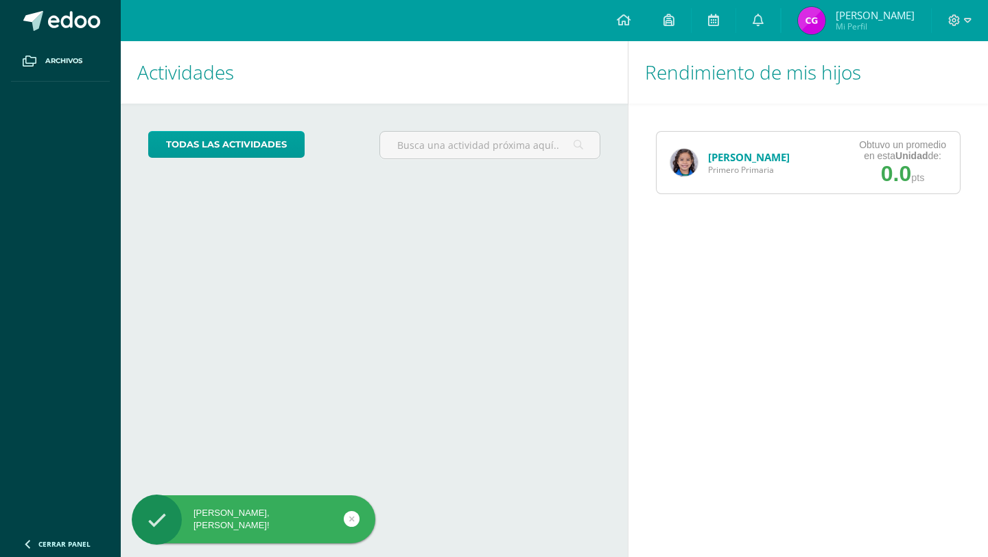
click at [734, 161] on link "[PERSON_NAME]" at bounding box center [749, 157] width 82 height 14
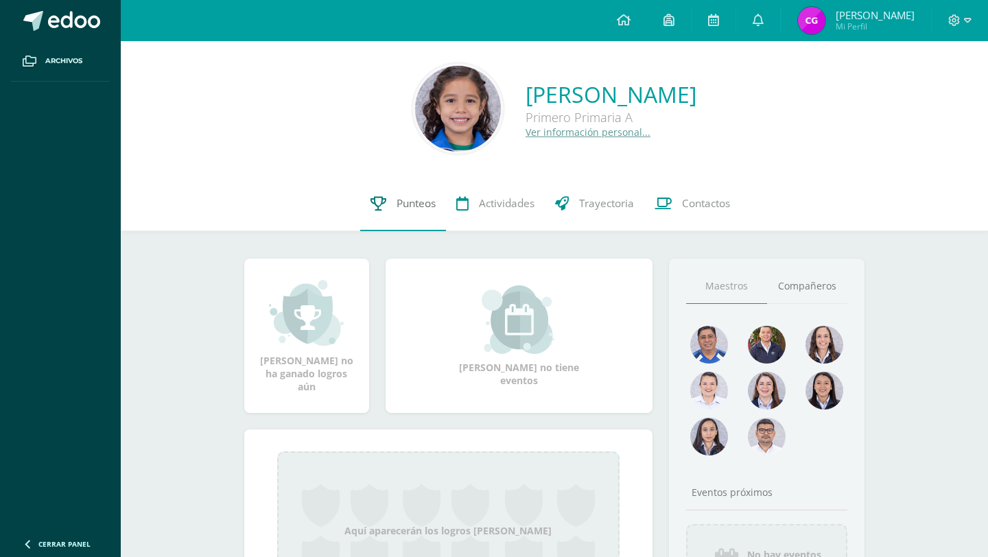
click at [418, 200] on span "Punteos" at bounding box center [416, 203] width 39 height 14
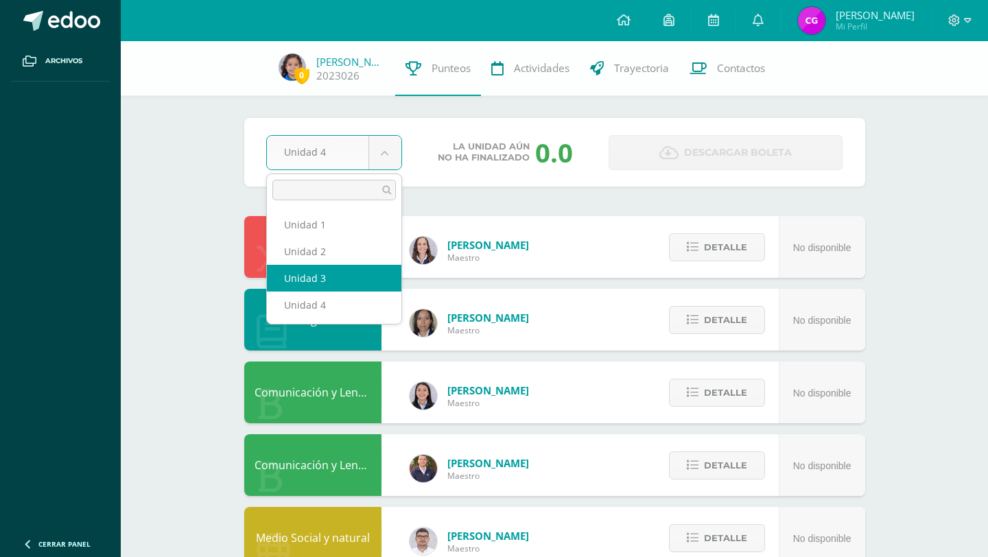
select select "Unidad 3"
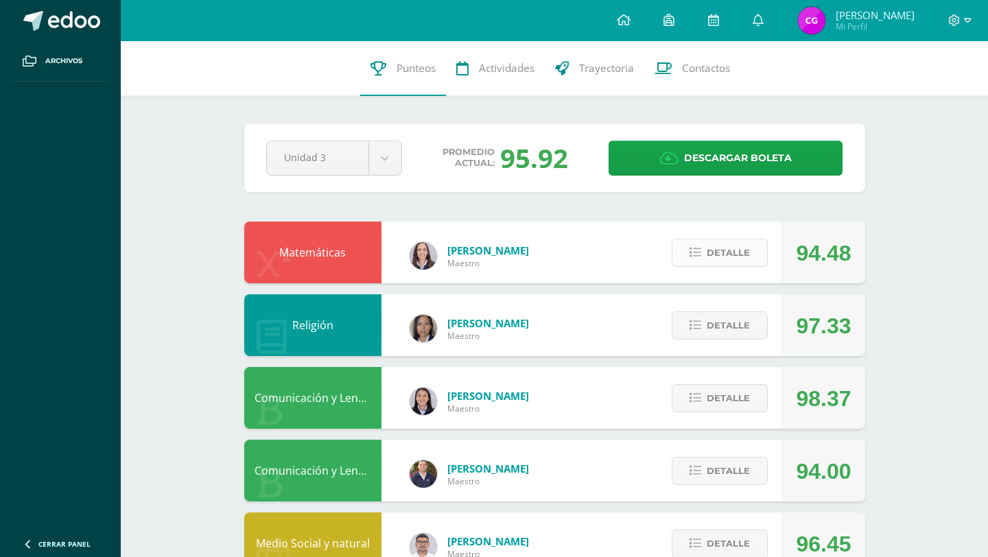
click at [712, 253] on span "Detalle" at bounding box center [728, 252] width 43 height 25
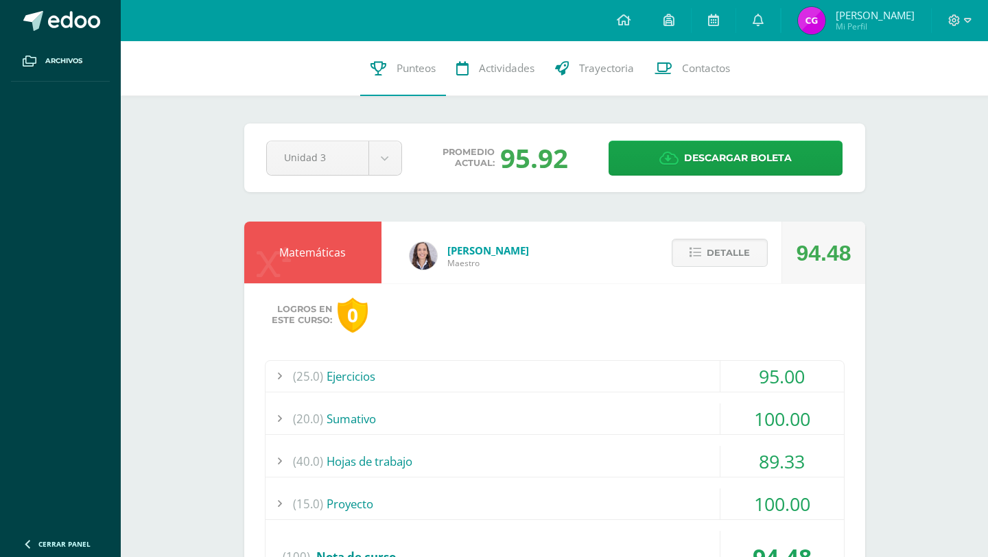
click at [327, 377] on div "(25.0) Ejercicios" at bounding box center [555, 376] width 579 height 31
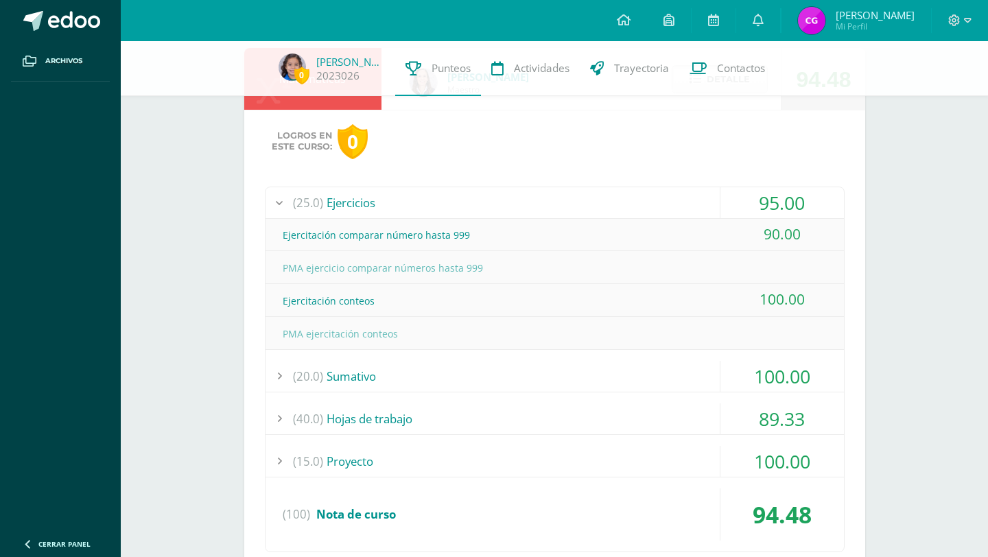
scroll to position [172, 0]
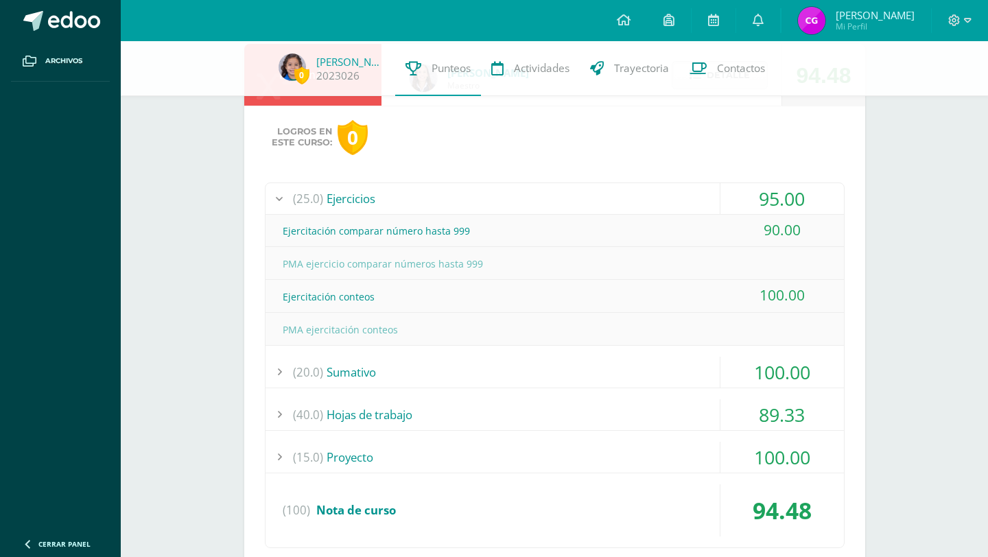
click at [367, 378] on div "(20.0) Sumativo" at bounding box center [555, 372] width 579 height 31
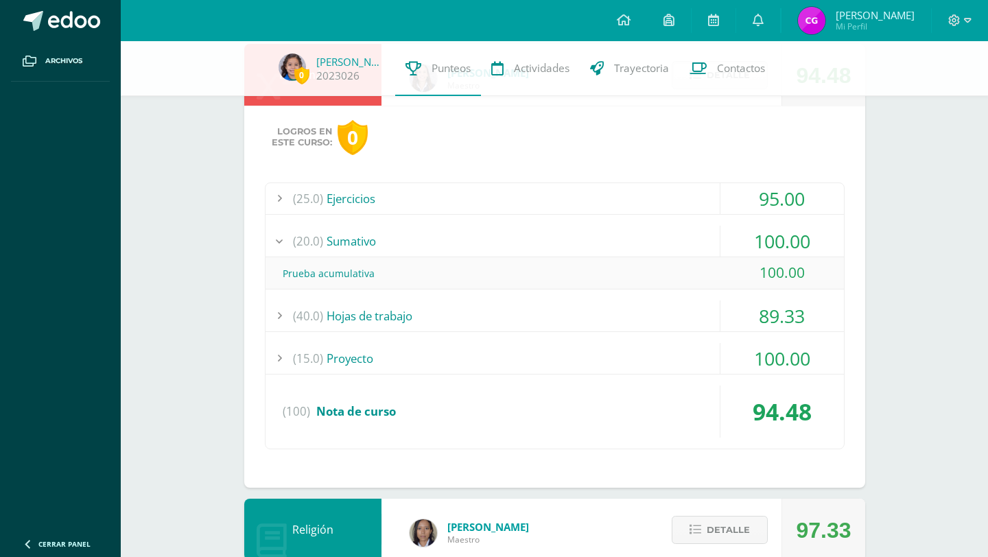
click at [366, 316] on div "(40.0) Hojas de trabajo" at bounding box center [555, 316] width 579 height 31
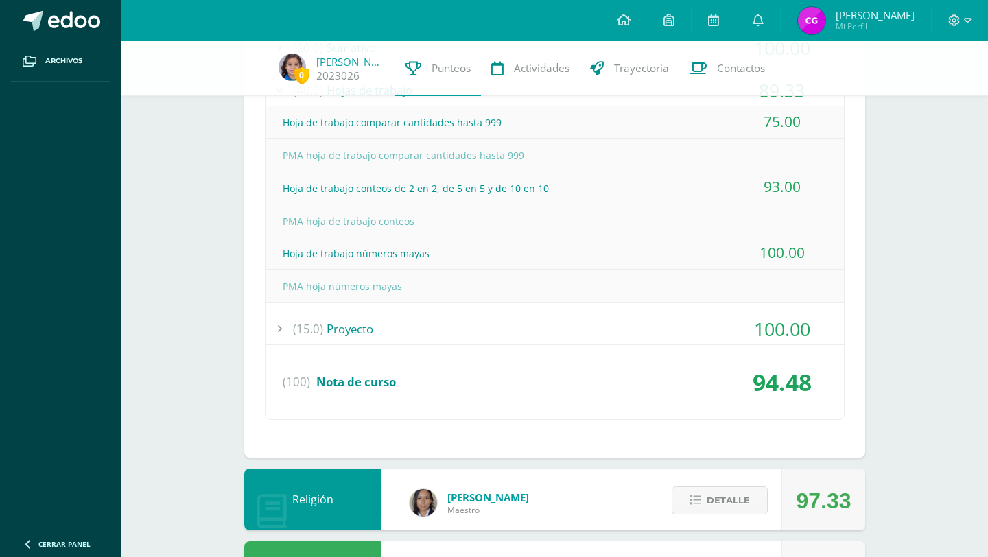
scroll to position [397, 0]
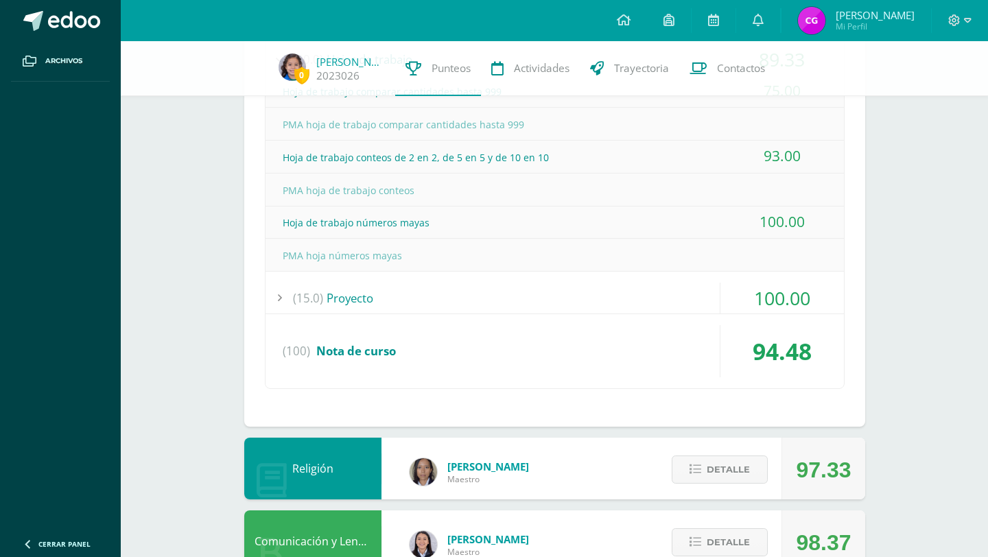
click at [366, 298] on div "(15.0) Proyecto" at bounding box center [555, 298] width 579 height 31
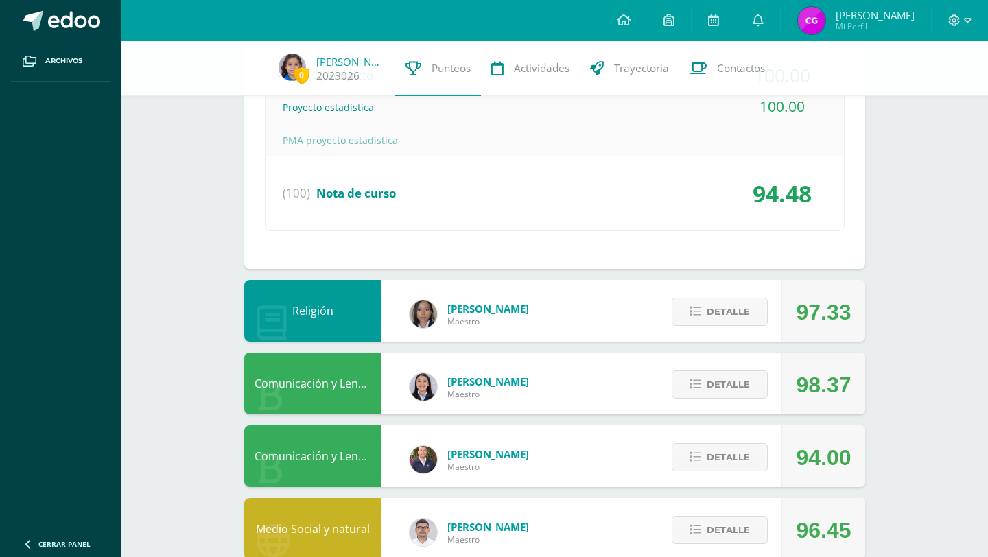
scroll to position [447, 0]
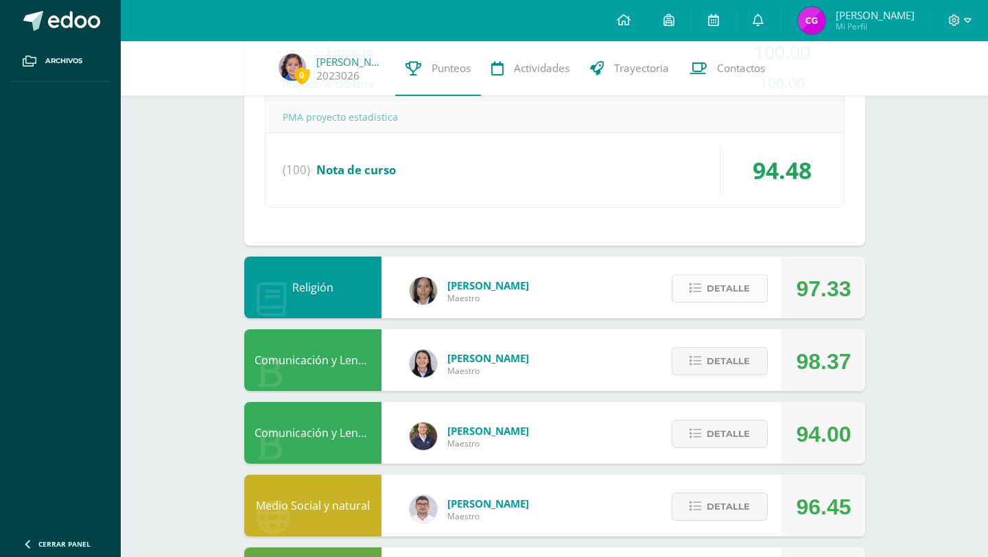
click at [710, 276] on span "Detalle" at bounding box center [728, 288] width 43 height 25
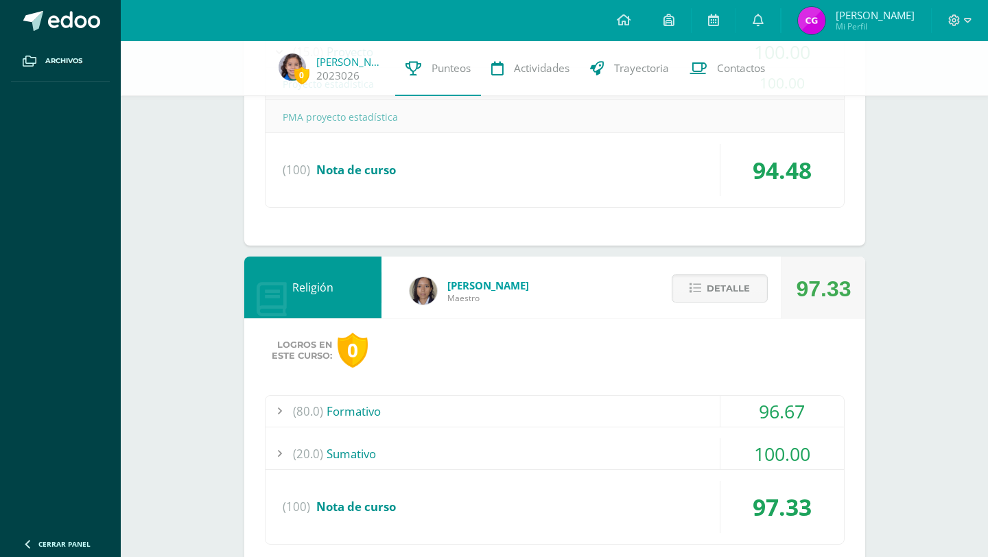
click at [365, 408] on div "(80.0) Formativo" at bounding box center [555, 411] width 579 height 31
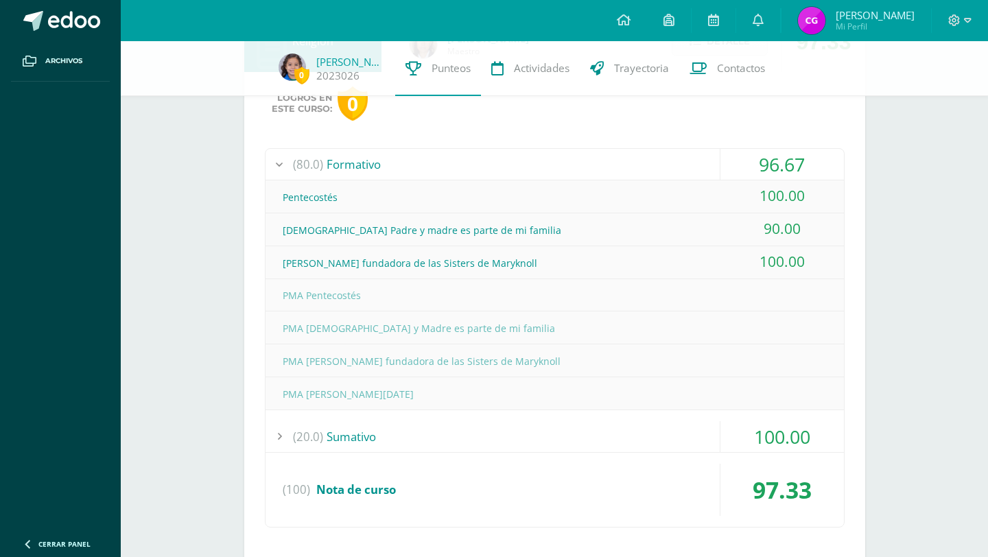
scroll to position [631, 0]
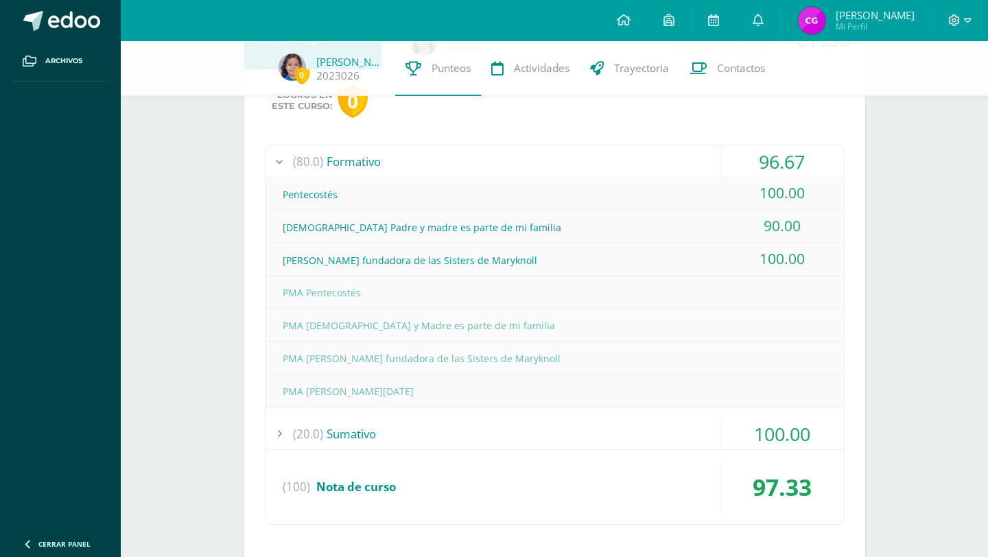
click at [359, 432] on div "(20.0) Sumativo" at bounding box center [555, 434] width 579 height 31
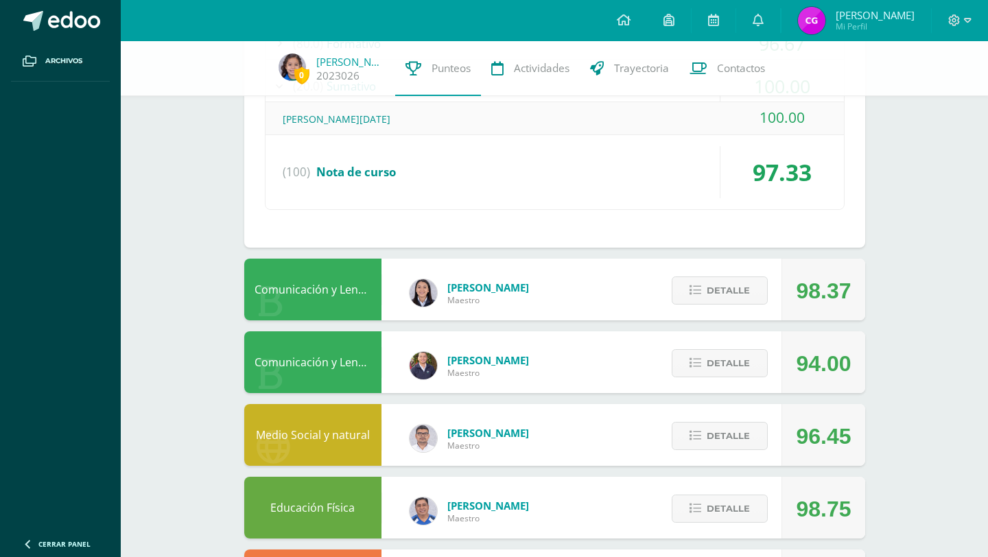
scroll to position [760, 0]
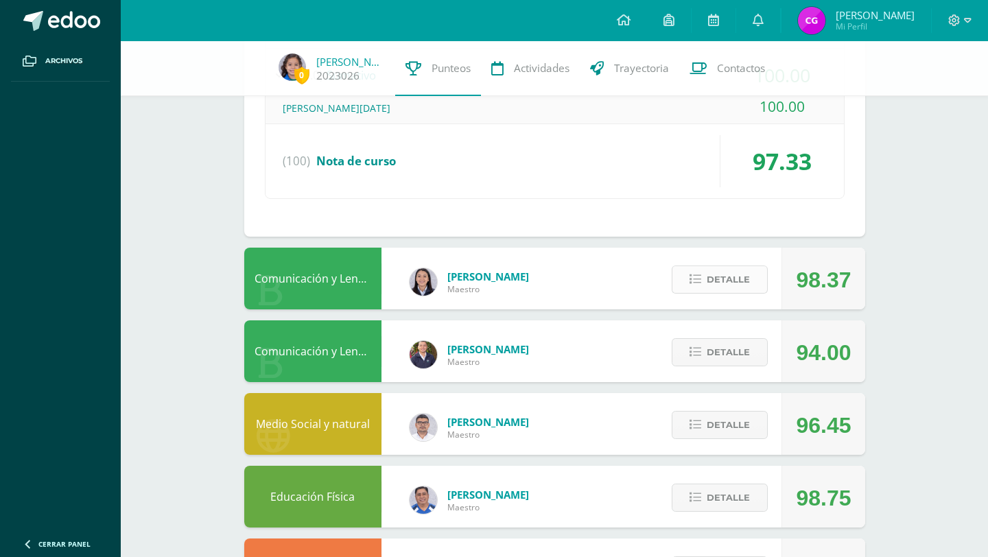
click at [737, 286] on span "Detalle" at bounding box center [728, 279] width 43 height 25
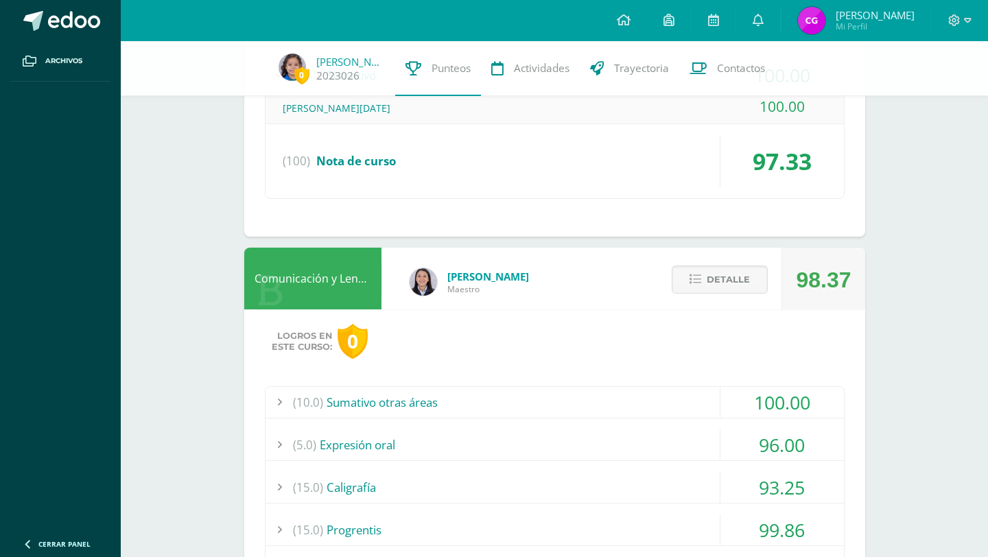
click at [360, 402] on div "(10.0) Sumativo otras áreas" at bounding box center [555, 402] width 579 height 31
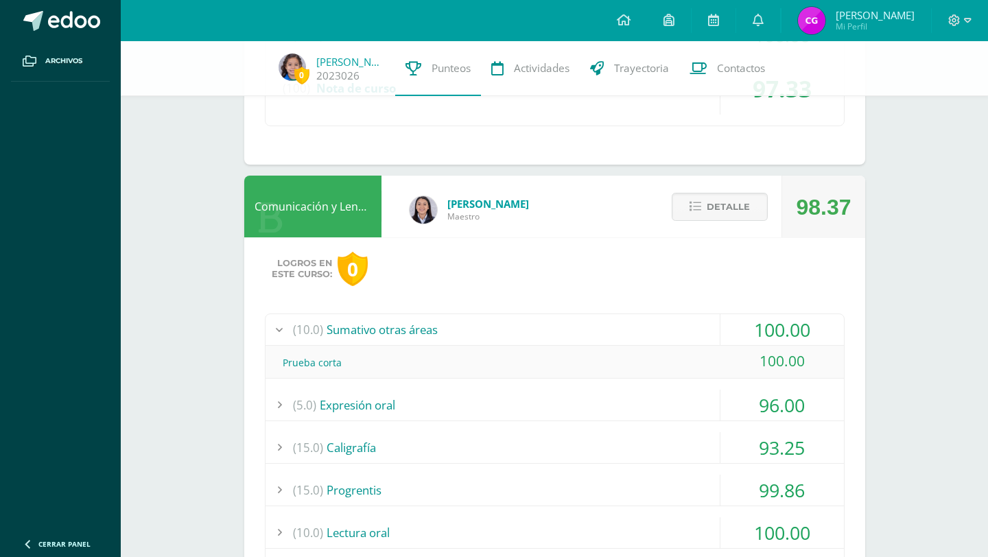
scroll to position [827, 0]
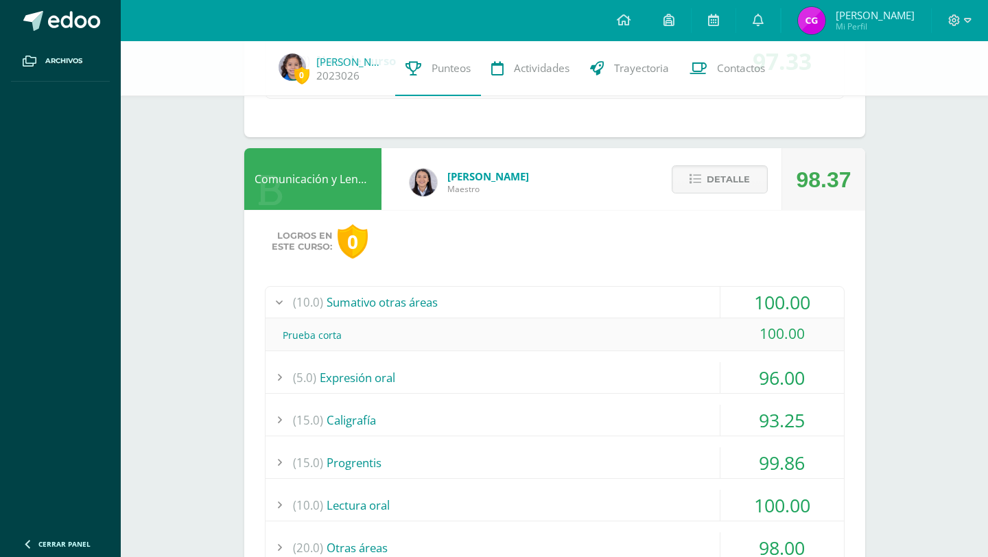
click at [357, 380] on div "(5.0) Expresión oral" at bounding box center [555, 377] width 579 height 31
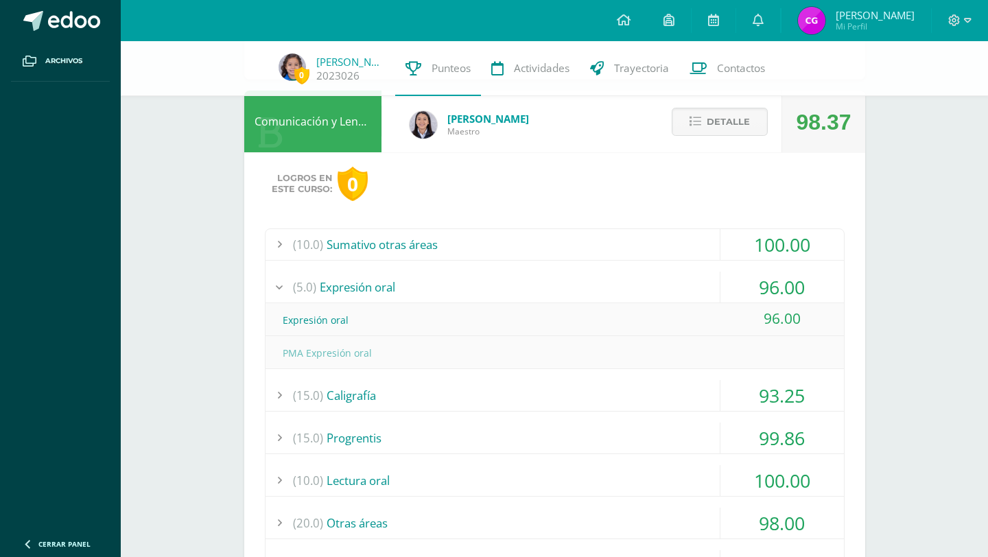
scroll to position [948, 0]
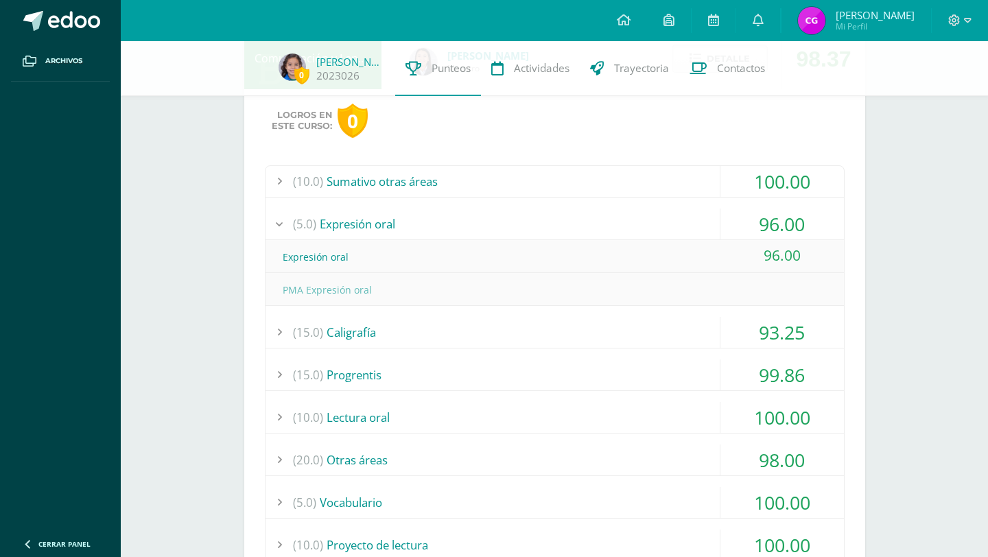
click at [355, 336] on div "(15.0) Caligrafía" at bounding box center [555, 332] width 579 height 31
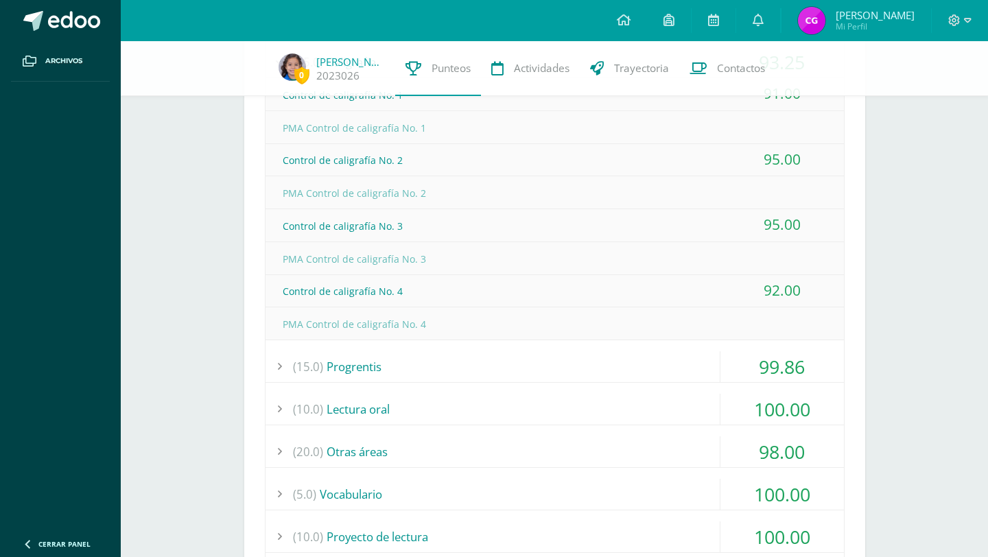
scroll to position [1154, 0]
click at [349, 361] on div "(15.0) Progrentis" at bounding box center [555, 365] width 579 height 31
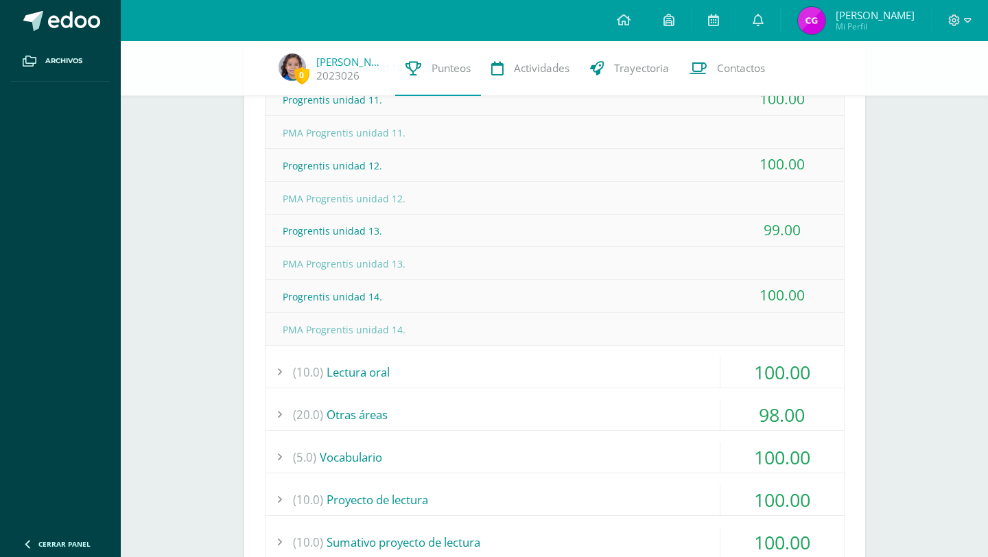
scroll to position [1403, 0]
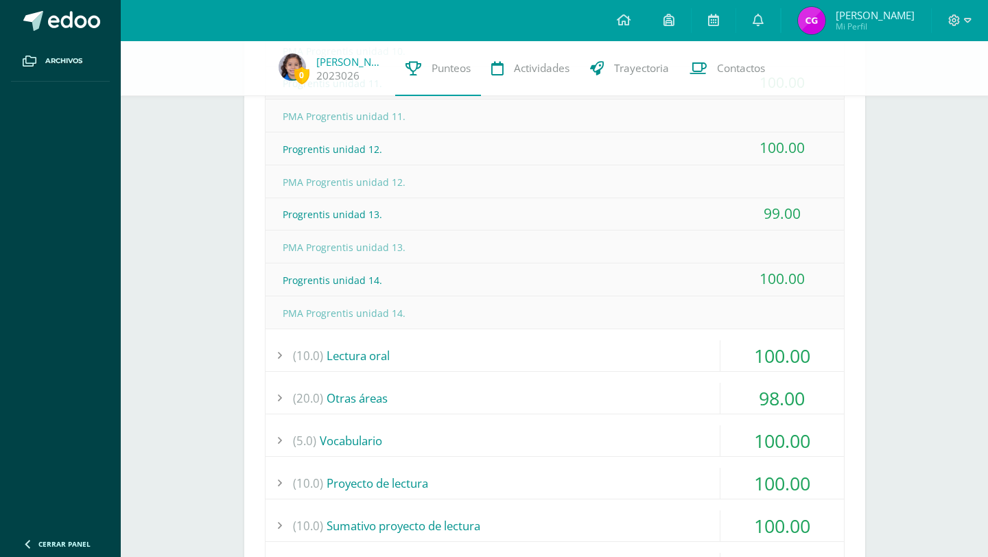
click at [357, 355] on div "(10.0) Lectura oral" at bounding box center [555, 355] width 579 height 31
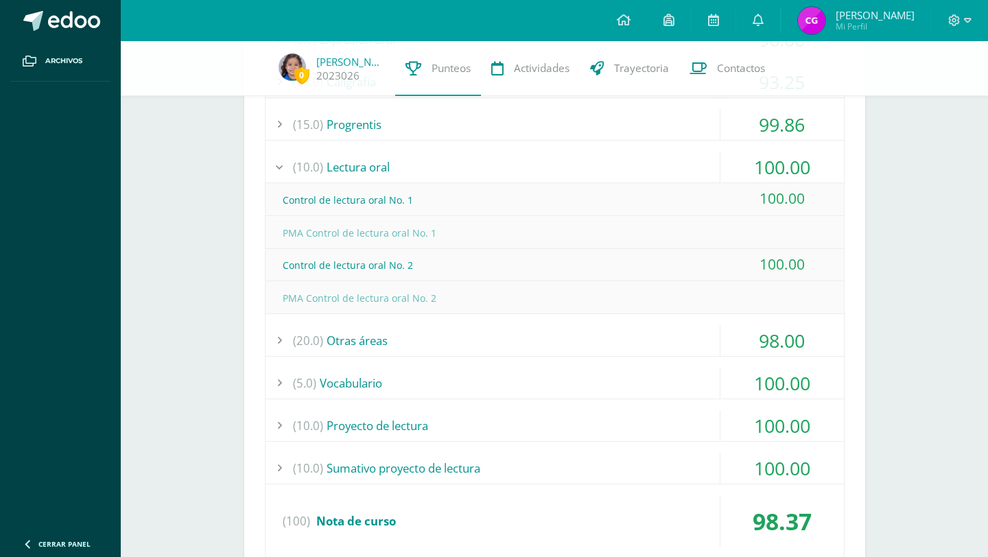
scroll to position [1132, 0]
click at [351, 343] on div "(20.0) Otras áreas" at bounding box center [555, 341] width 579 height 31
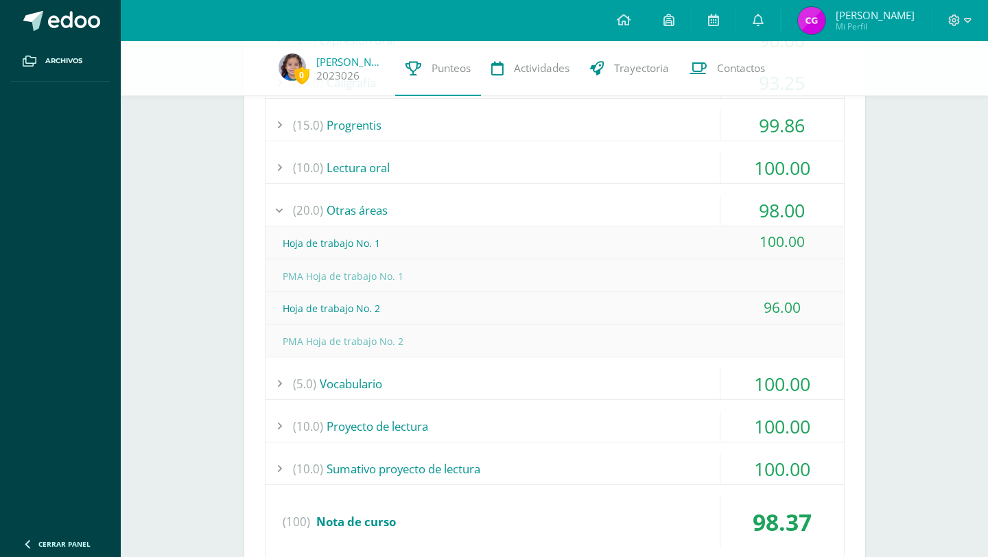
click at [349, 384] on div "(5.0) Vocabulario" at bounding box center [555, 384] width 579 height 31
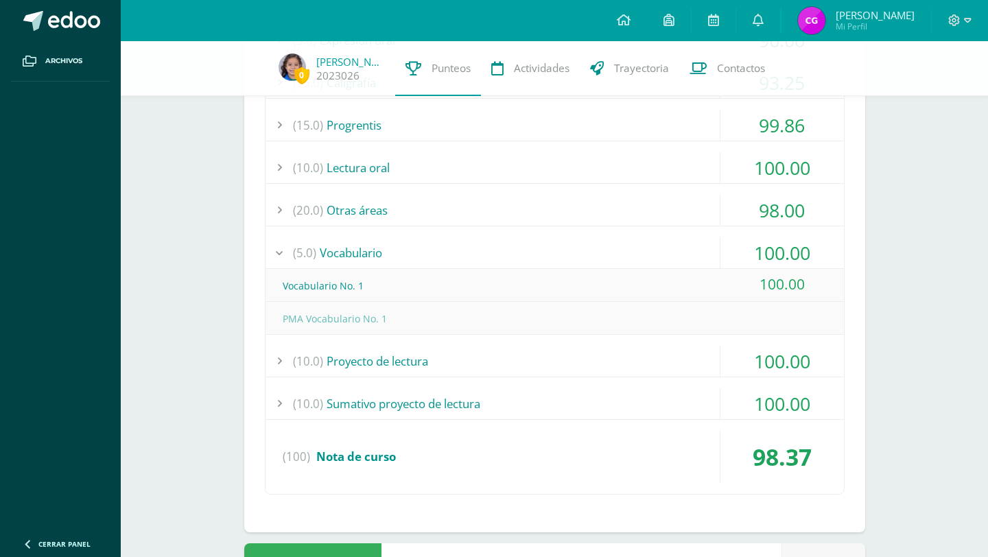
click at [369, 367] on div "(10.0) Proyecto de lectura" at bounding box center [555, 361] width 579 height 31
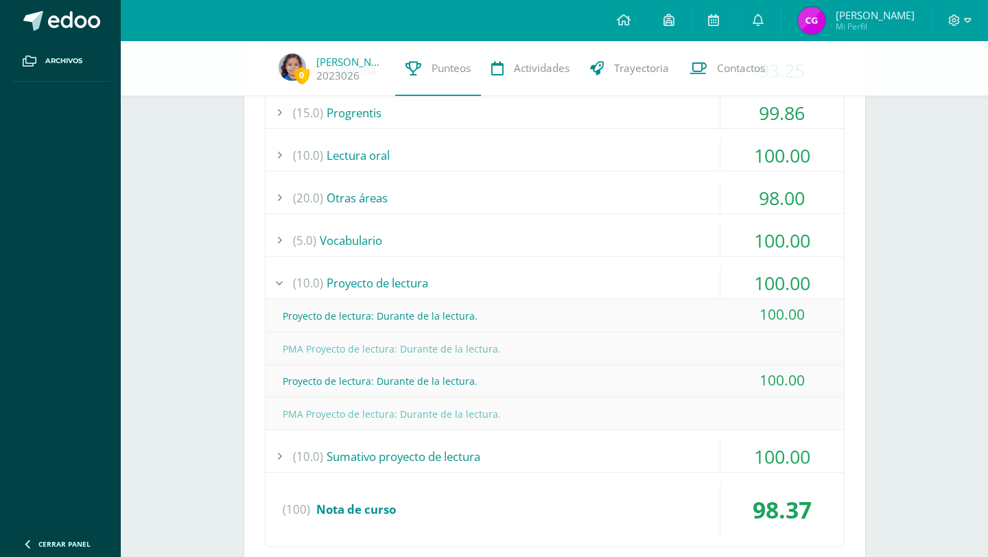
scroll to position [1217, 0]
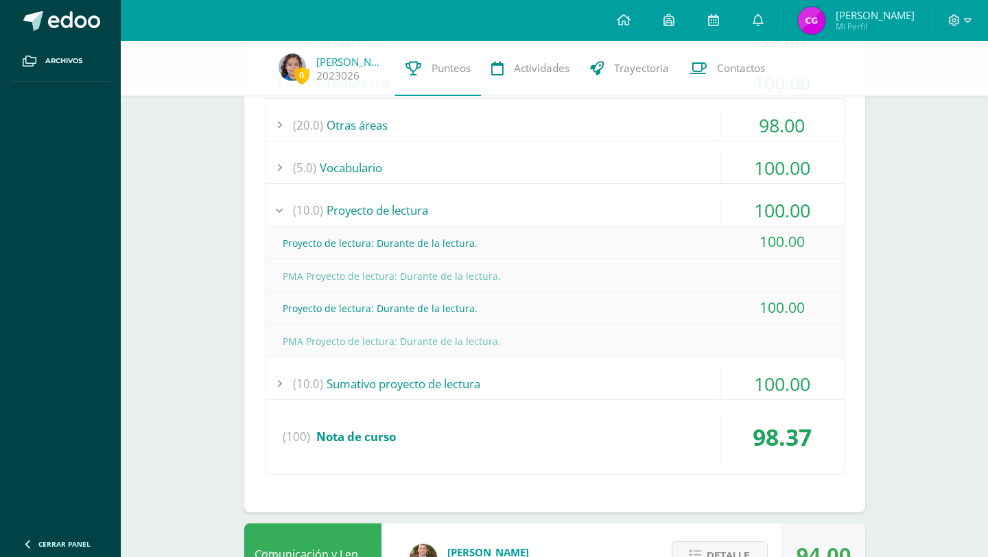
click at [371, 384] on div "(10.0) Sumativo proyecto de lectura" at bounding box center [555, 384] width 579 height 31
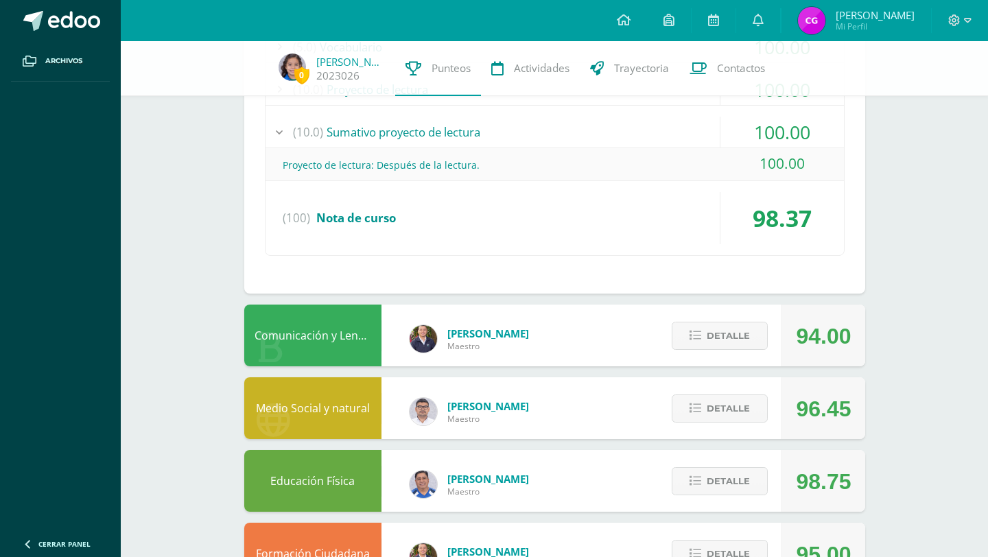
scroll to position [1346, 0]
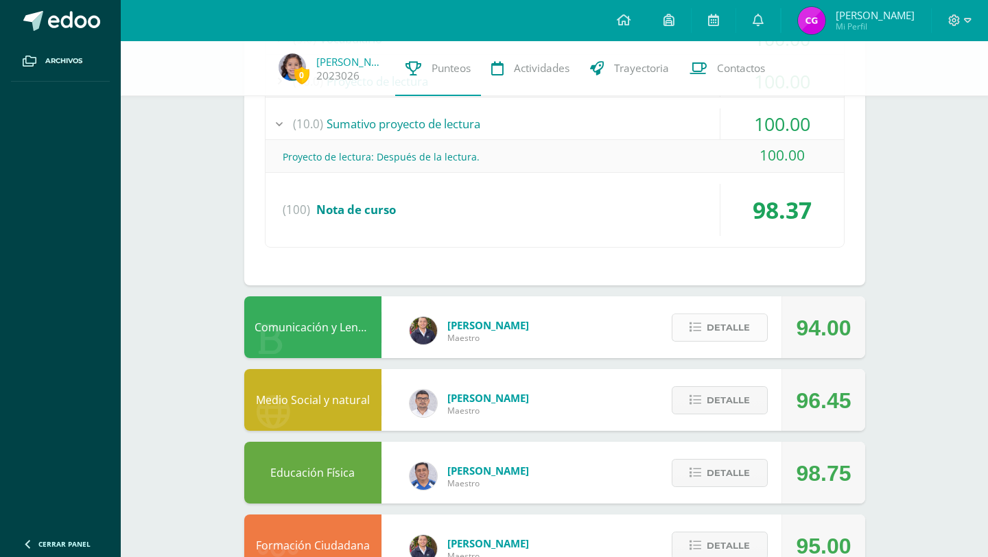
click at [692, 329] on icon at bounding box center [696, 328] width 12 height 12
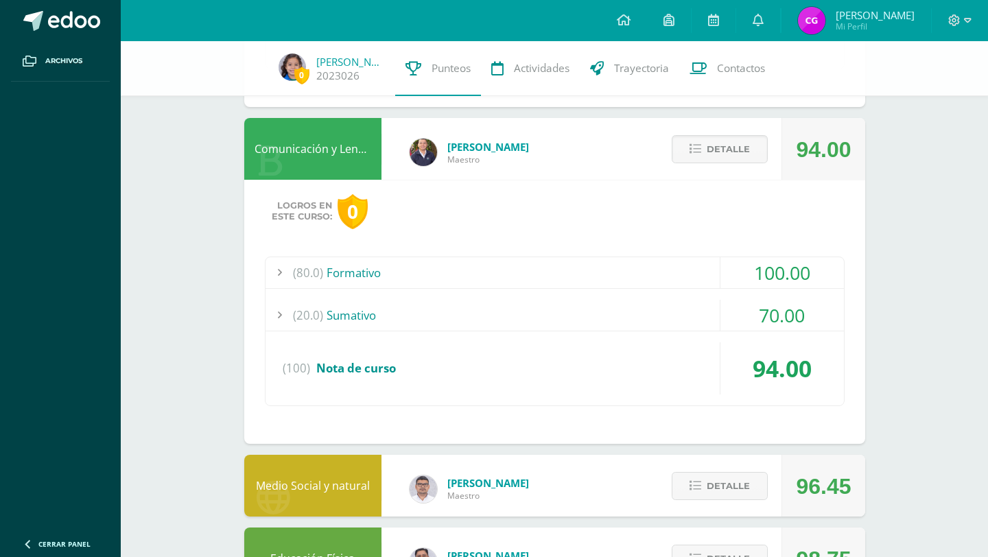
scroll to position [1540, 0]
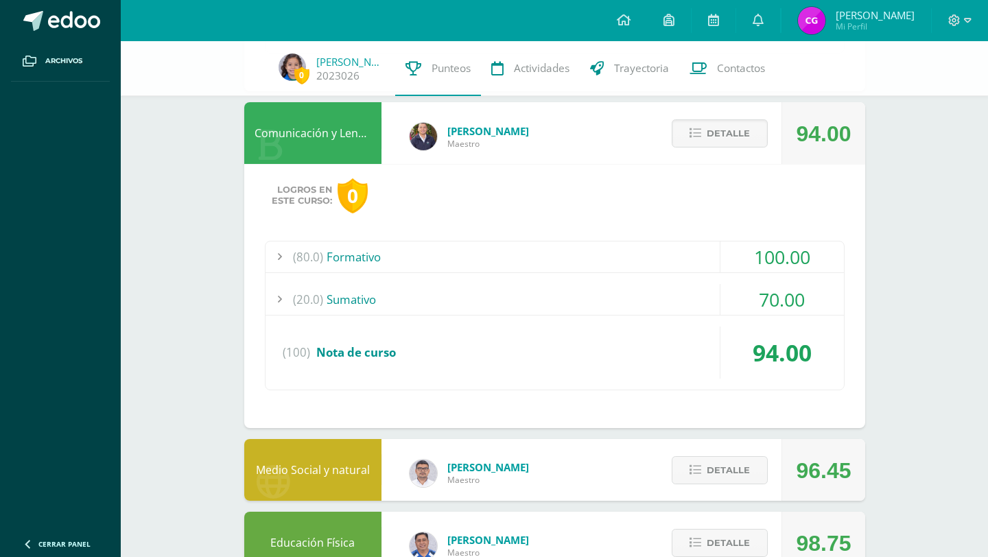
click at [343, 264] on div "(80.0) Formativo" at bounding box center [555, 257] width 579 height 31
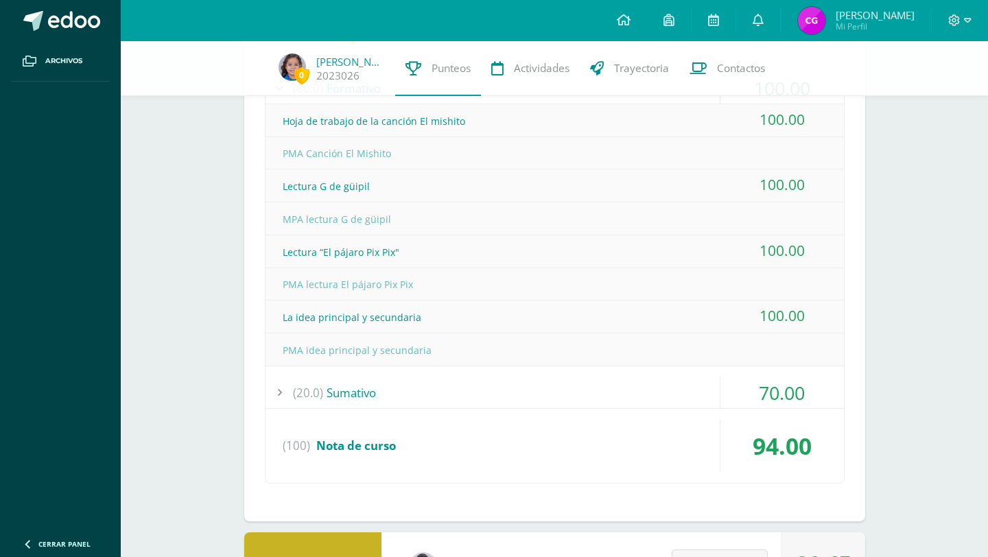
scroll to position [1708, 0]
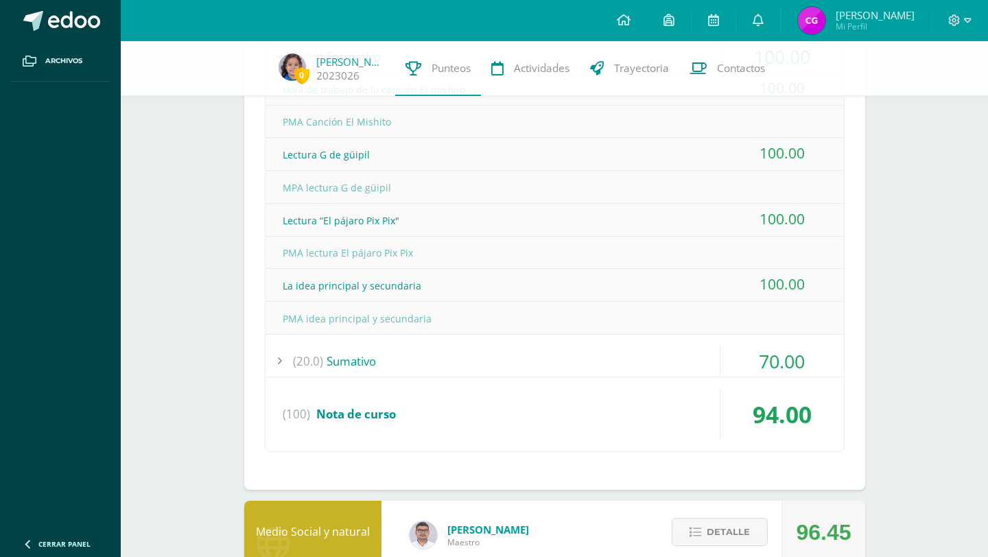
click at [343, 363] on div "(20.0) Sumativo" at bounding box center [555, 361] width 579 height 31
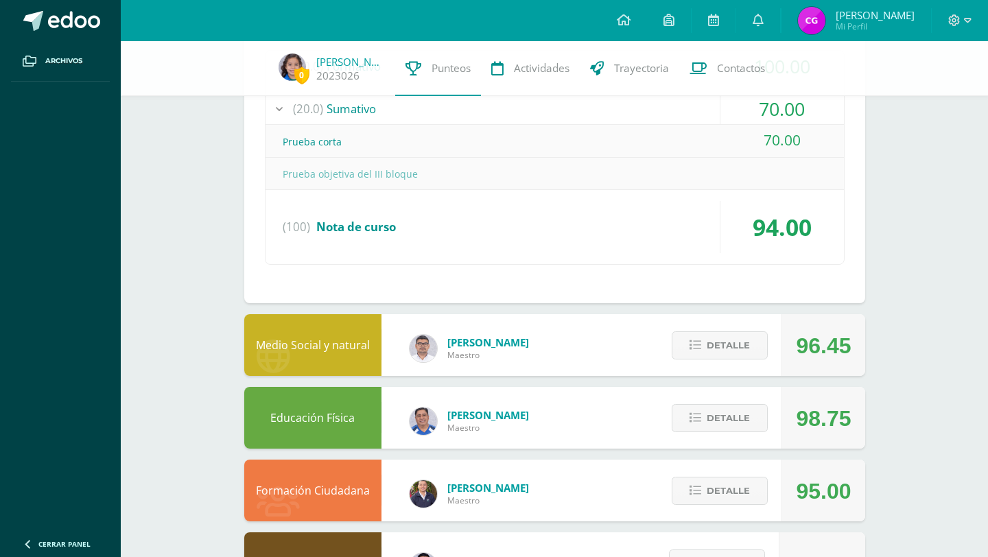
scroll to position [1699, 0]
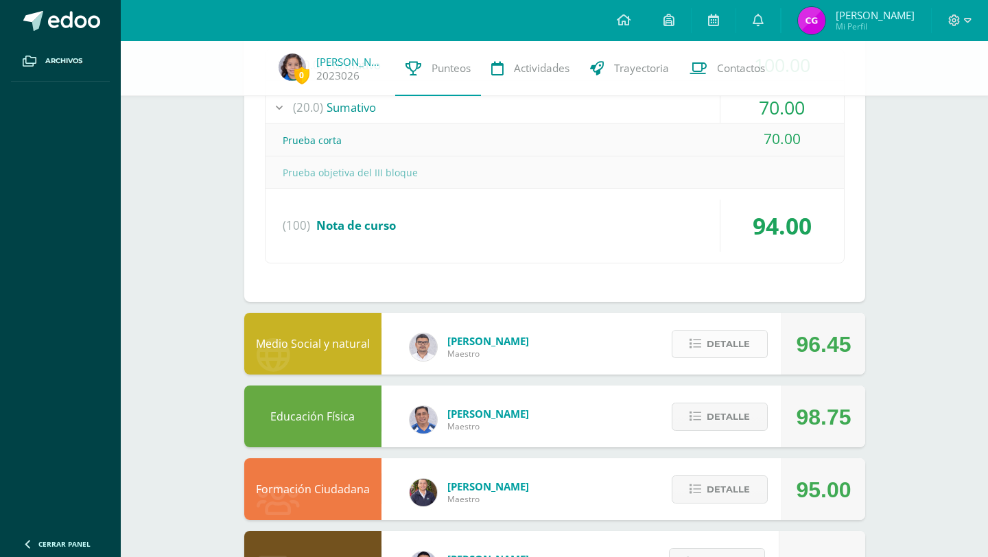
click at [712, 346] on span "Detalle" at bounding box center [728, 344] width 43 height 25
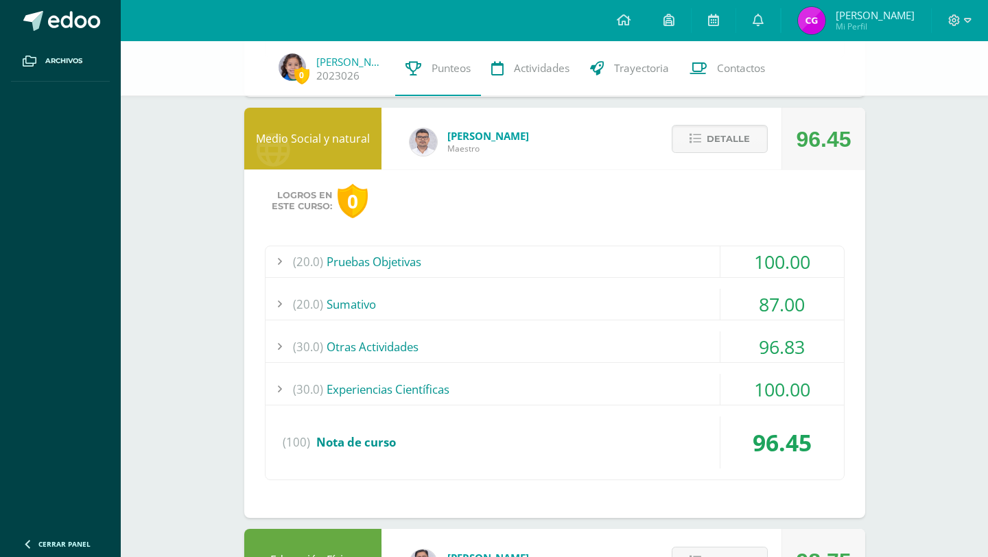
click at [362, 260] on div "(20.0) Pruebas Objetivas" at bounding box center [555, 261] width 579 height 31
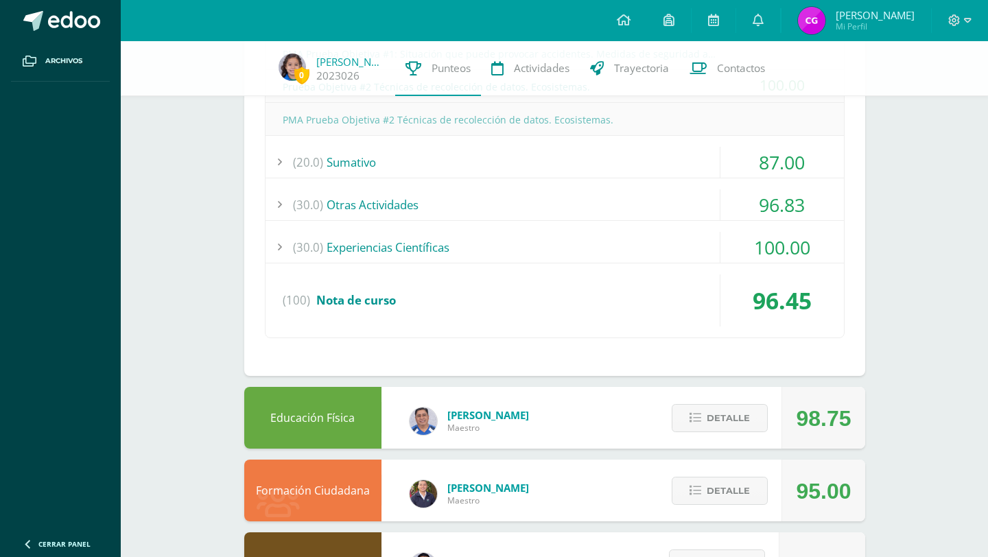
scroll to position [2233, 0]
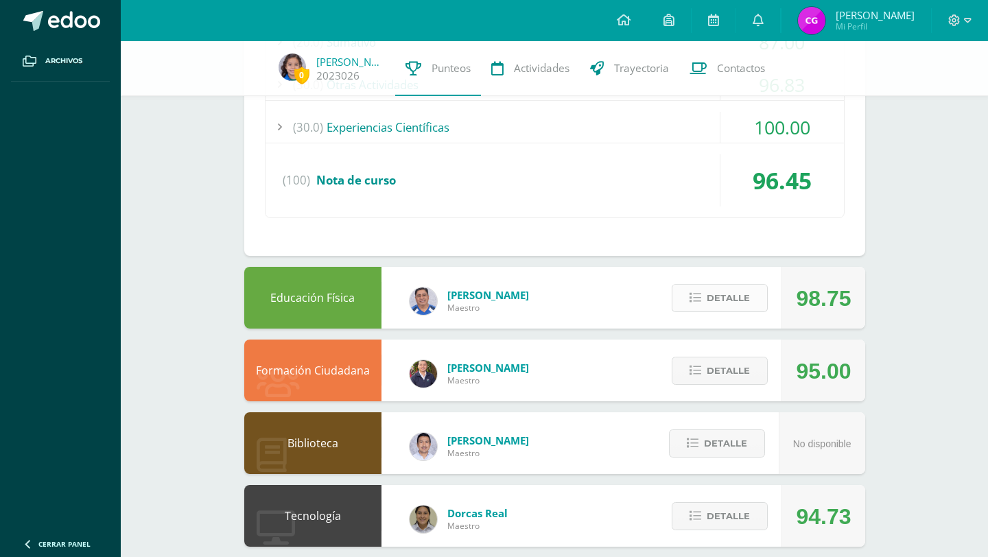
click at [684, 299] on button "Detalle" at bounding box center [720, 298] width 96 height 28
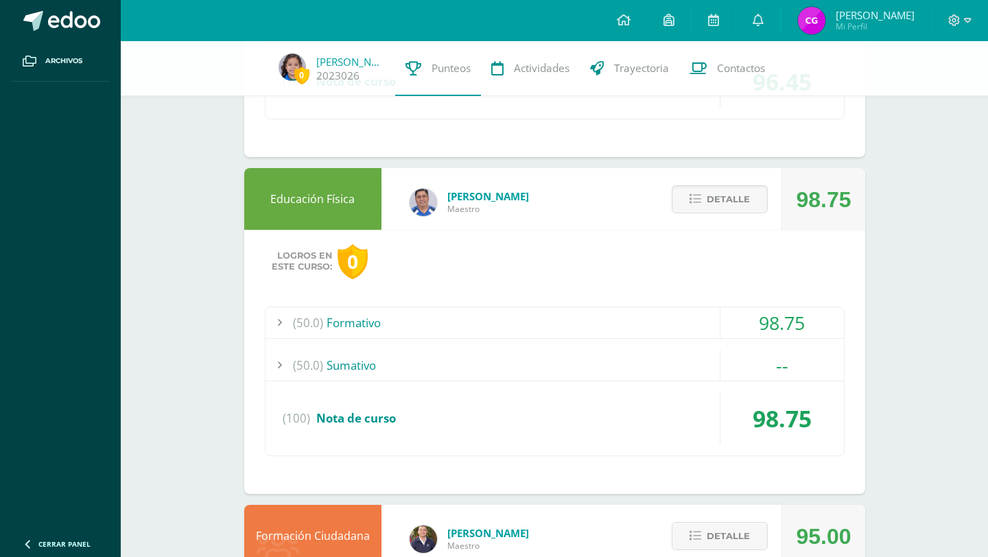
click at [366, 321] on div "(50.0) Formativo" at bounding box center [555, 322] width 579 height 31
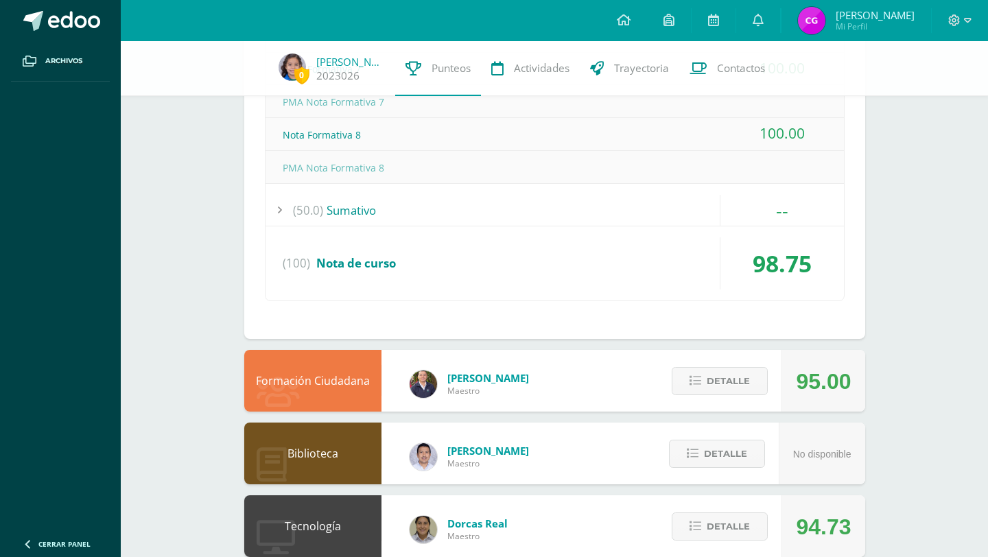
scroll to position [2887, 0]
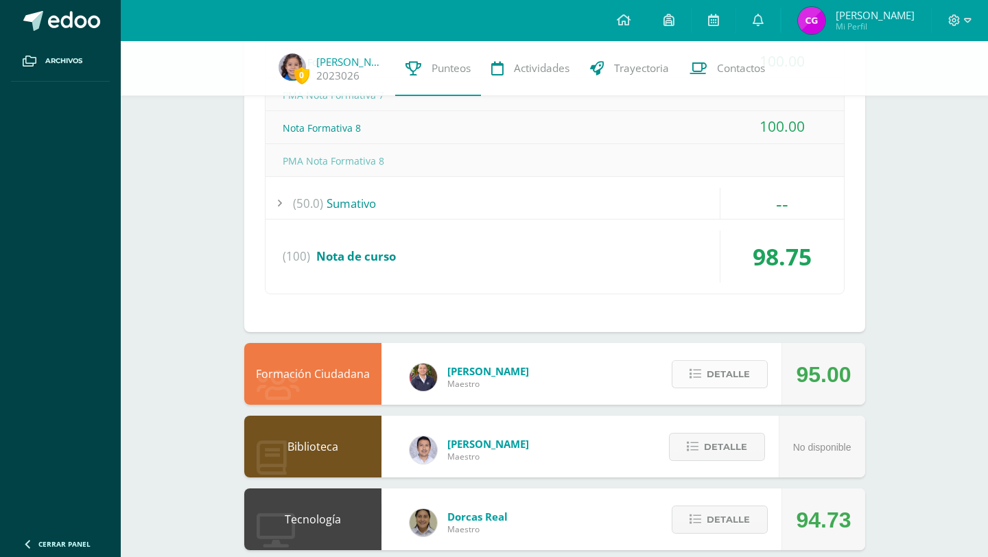
click at [726, 378] on span "Detalle" at bounding box center [728, 374] width 43 height 25
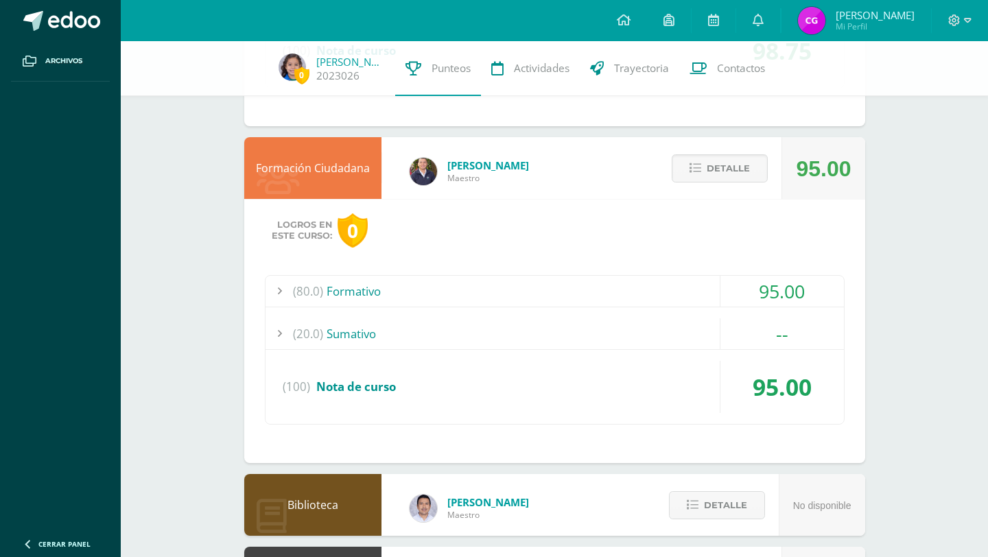
scroll to position [3106, 0]
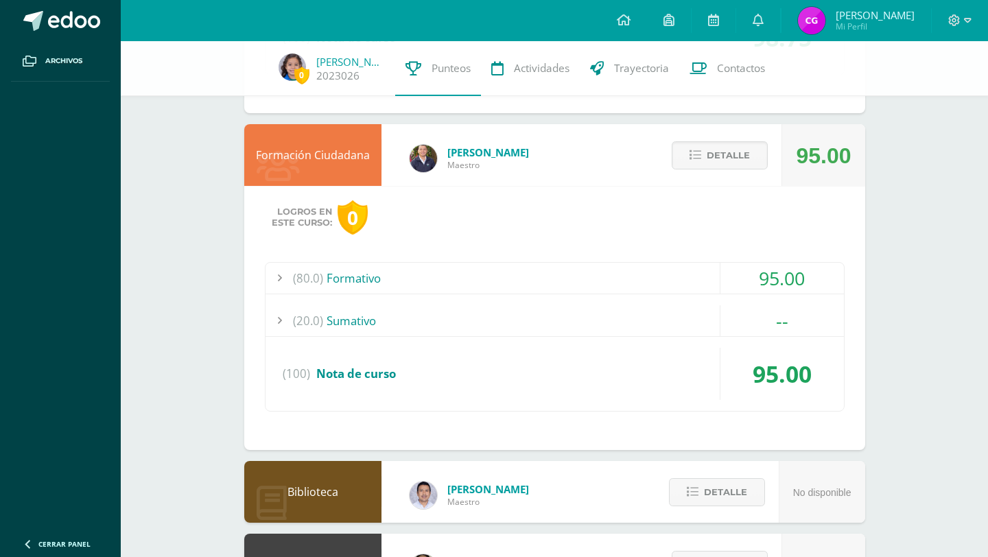
click at [360, 283] on div "(80.0) Formativo" at bounding box center [555, 278] width 579 height 31
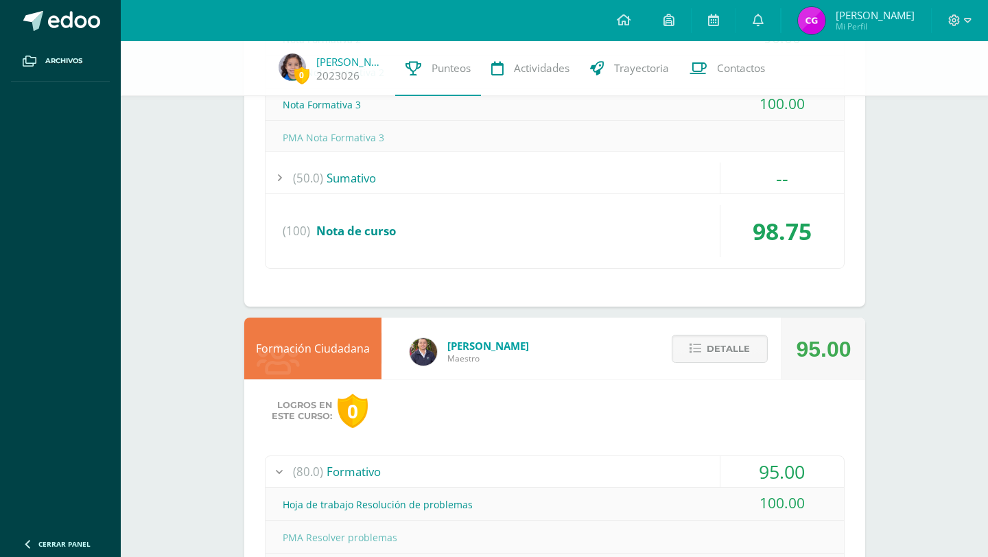
scroll to position [2581, 0]
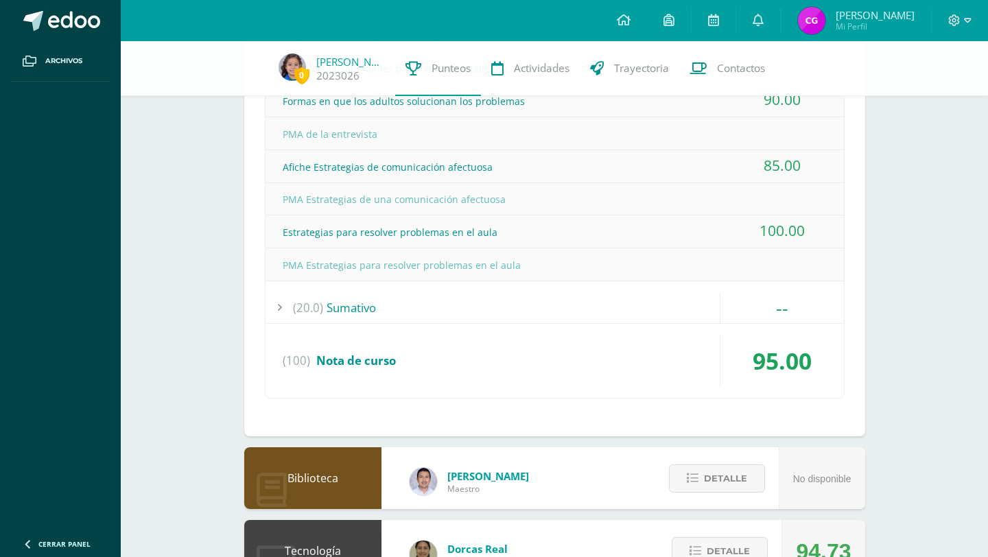
click at [364, 358] on span "Nota de curso" at bounding box center [356, 361] width 80 height 16
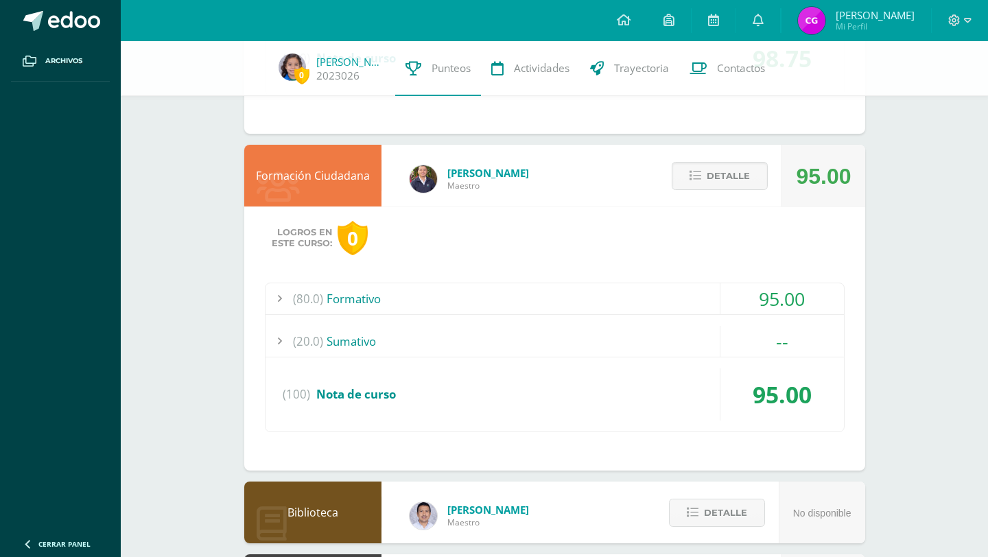
scroll to position [2558, 0]
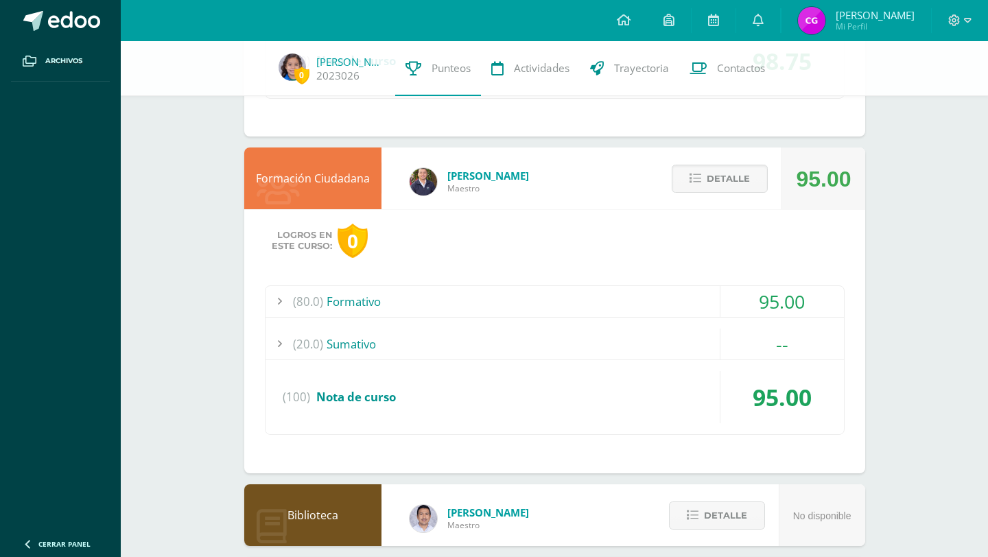
click at [361, 347] on div "(20.0) Sumativo" at bounding box center [555, 344] width 579 height 31
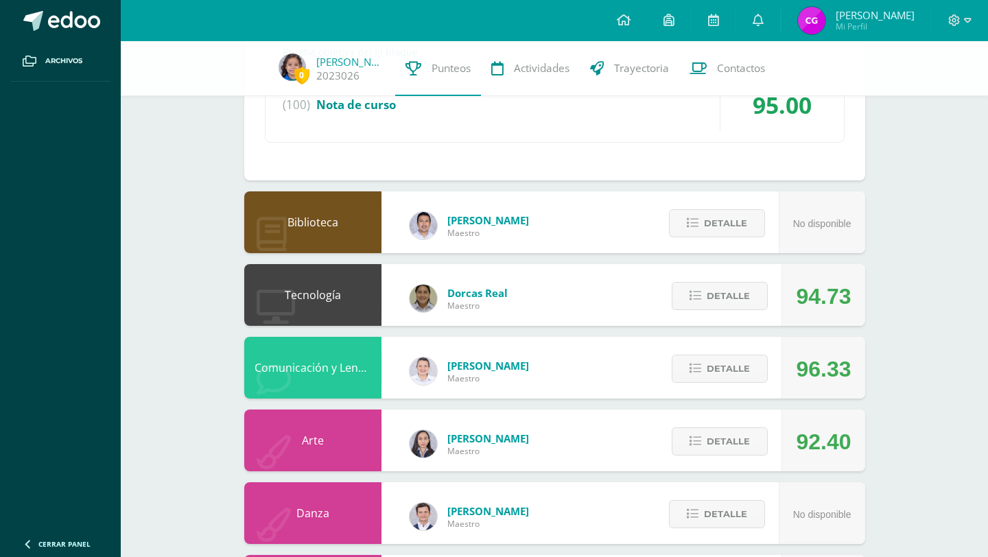
scroll to position [2900, 0]
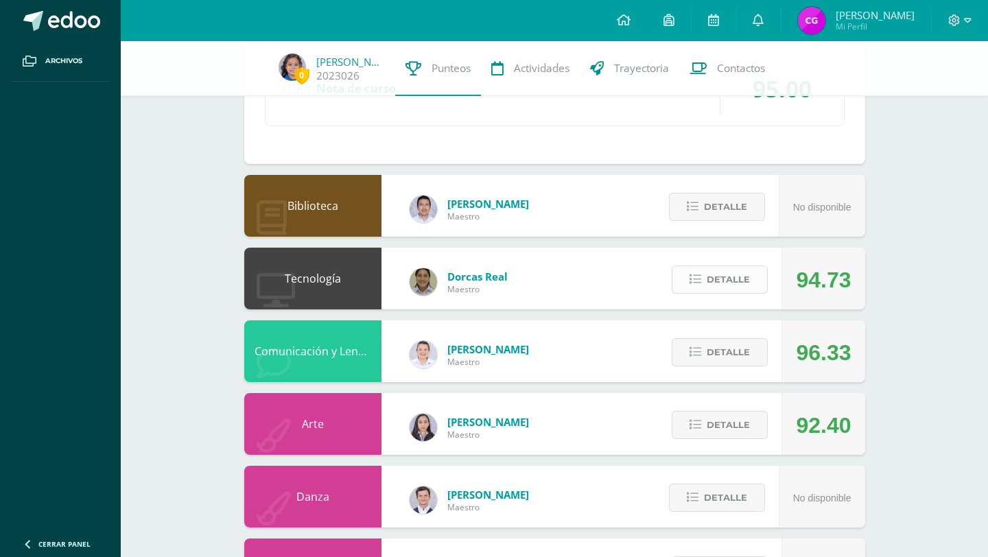
click at [691, 280] on icon at bounding box center [696, 280] width 12 height 12
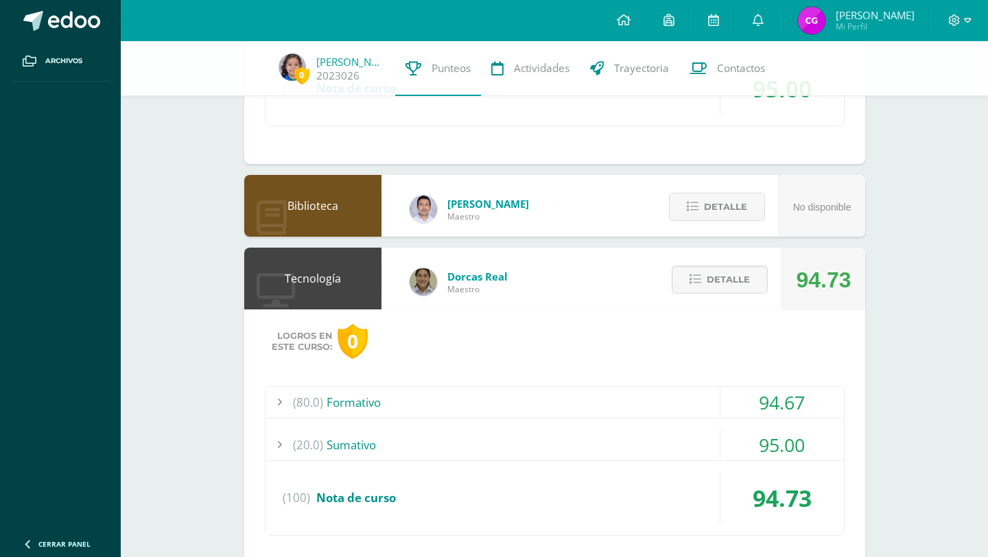
click at [347, 402] on div "(80.0) Formativo" at bounding box center [555, 402] width 579 height 31
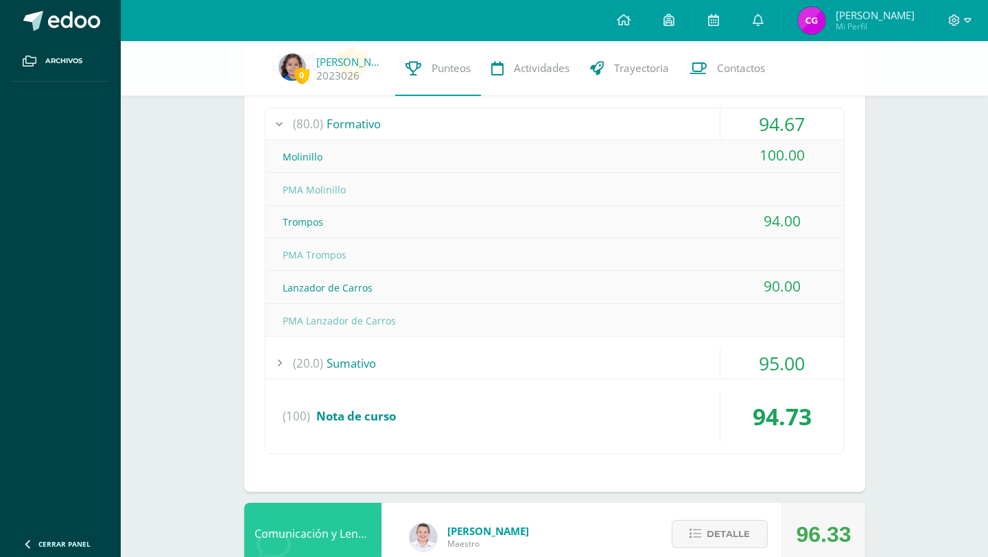
scroll to position [3148, 0]
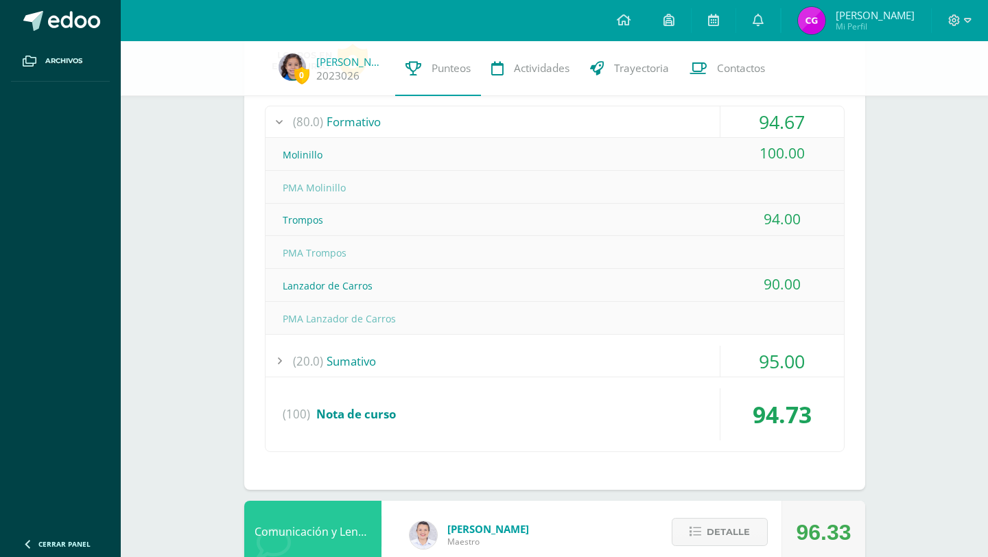
click at [341, 362] on div "(20.0) Sumativo" at bounding box center [555, 361] width 579 height 31
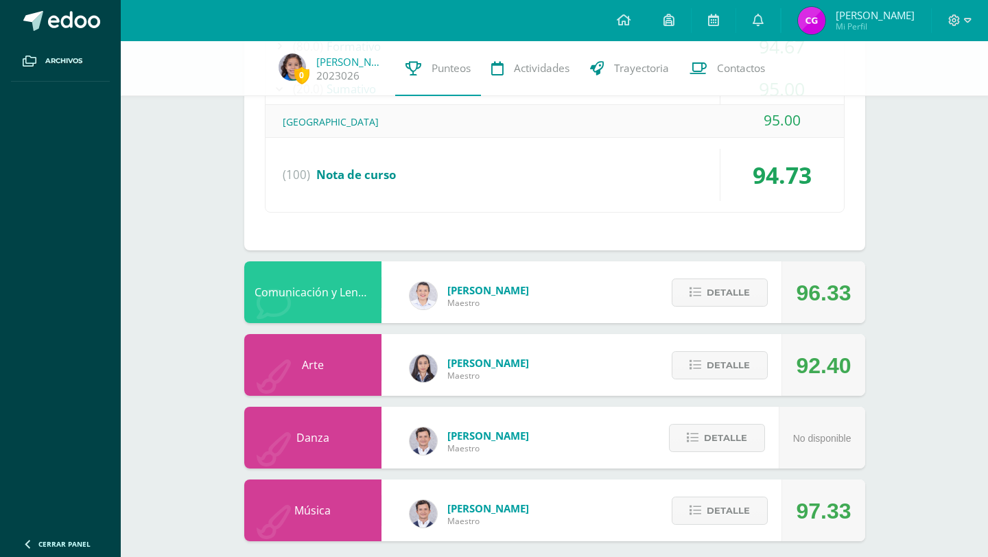
scroll to position [3235, 0]
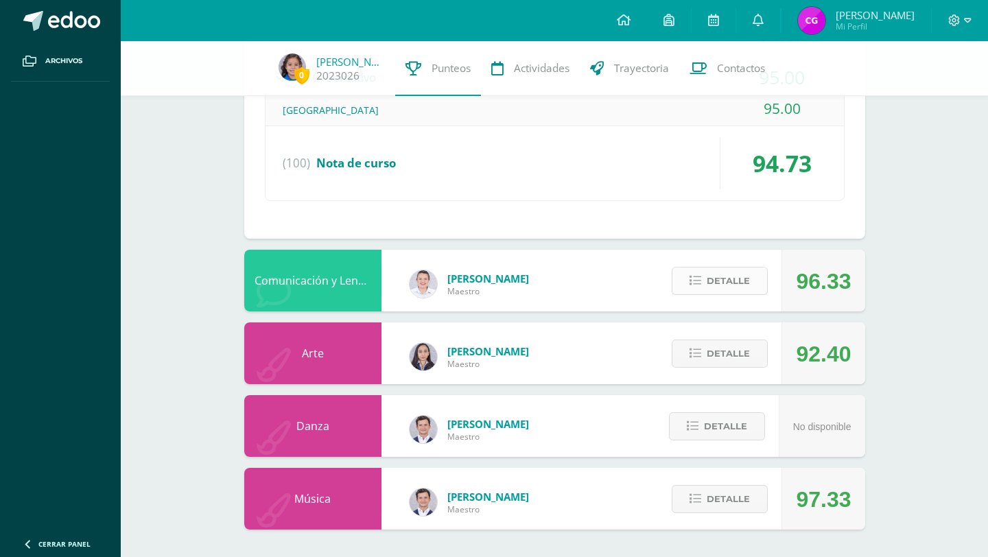
click at [695, 288] on button "Detalle" at bounding box center [720, 281] width 96 height 28
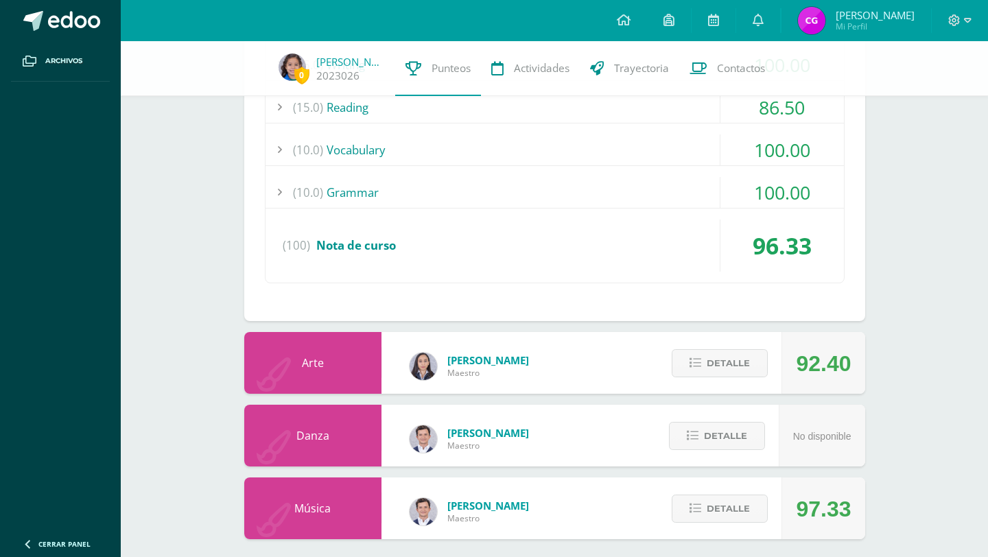
scroll to position [3707, 0]
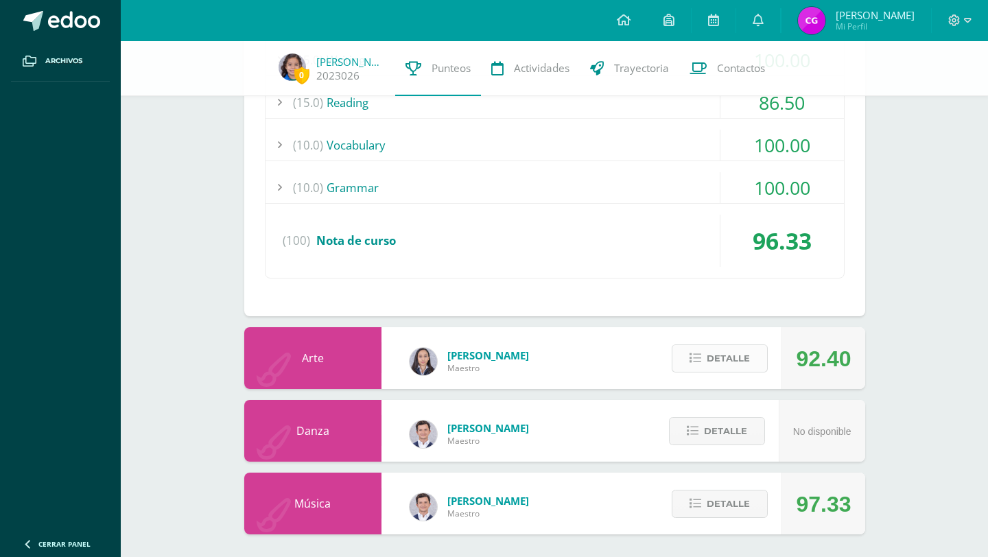
click at [708, 363] on span "Detalle" at bounding box center [728, 358] width 43 height 25
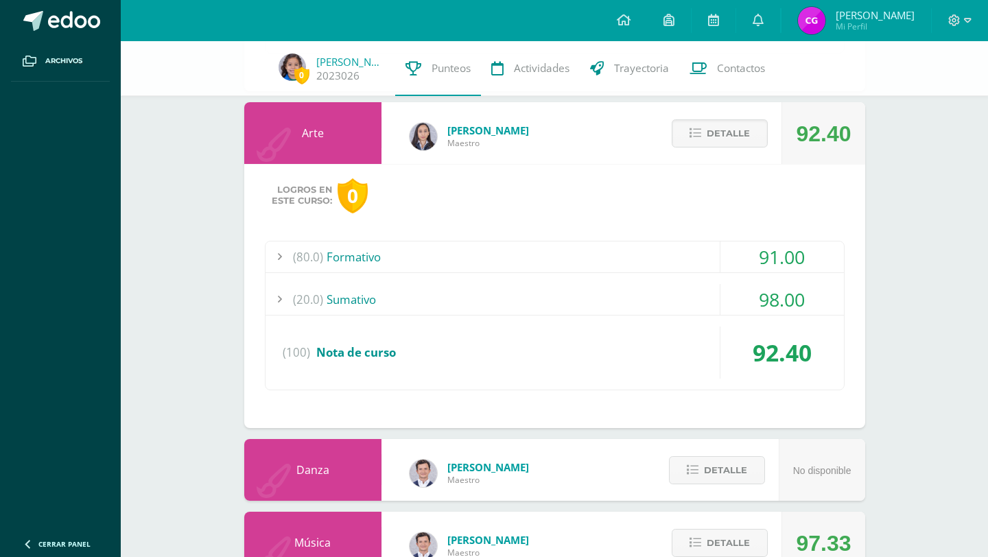
scroll to position [3976, 0]
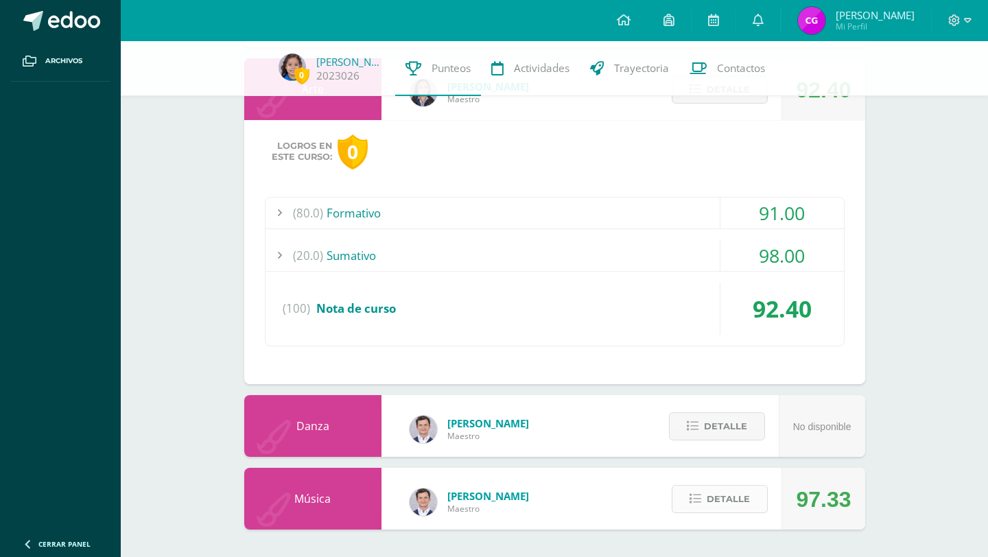
click at [723, 500] on span "Detalle" at bounding box center [728, 499] width 43 height 25
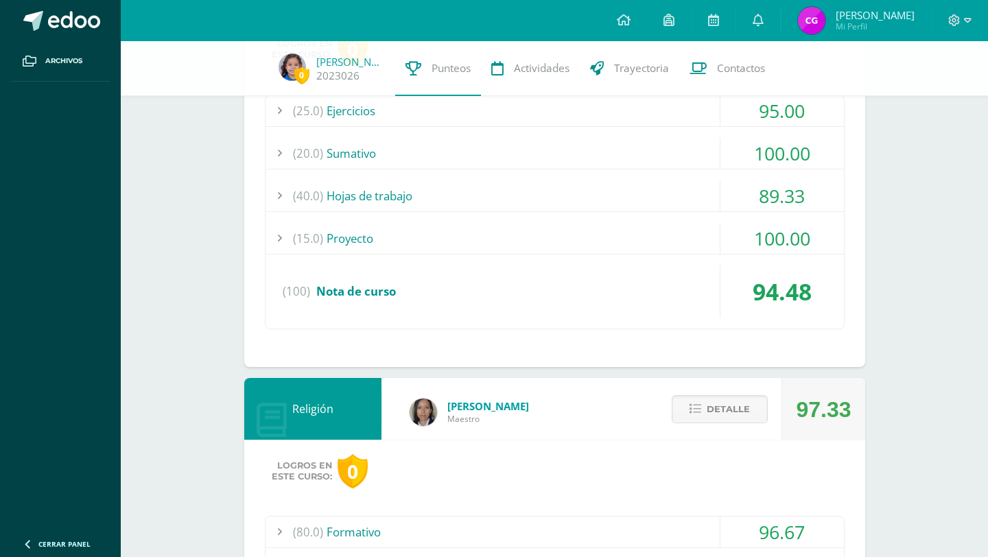
scroll to position [0, 0]
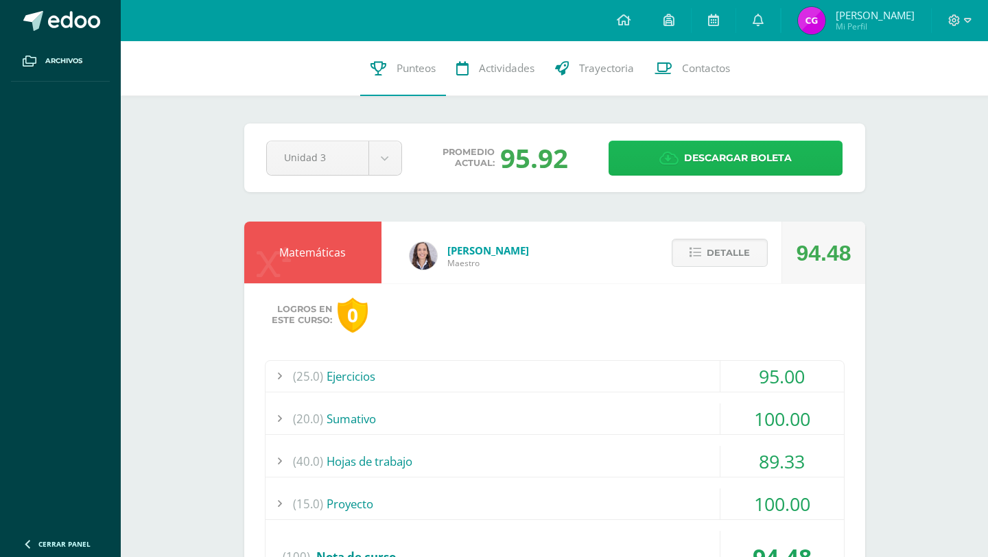
click at [693, 167] on span "Descargar boleta" at bounding box center [738, 158] width 108 height 34
